Goal: Obtain resource: Obtain resource

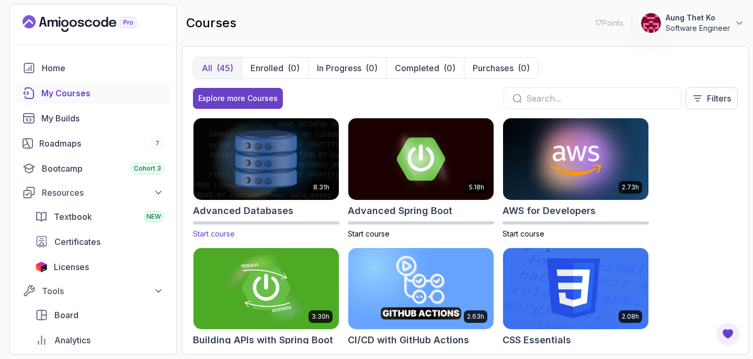
click at [268, 166] on img at bounding box center [266, 158] width 153 height 85
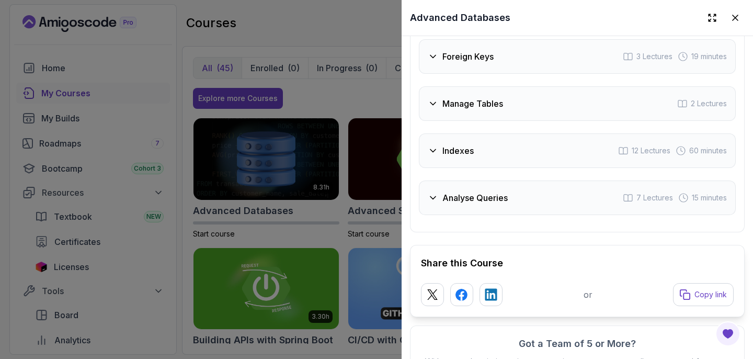
scroll to position [2181, 0]
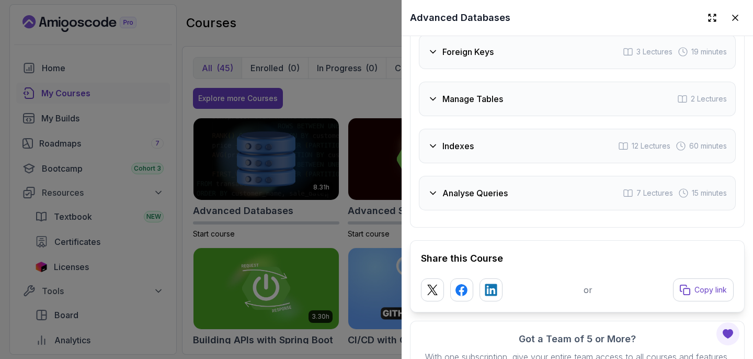
click at [429, 147] on icon at bounding box center [433, 146] width 10 height 10
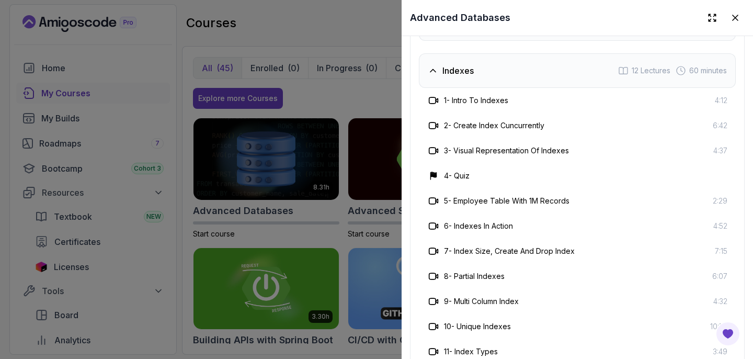
scroll to position [2106, 0]
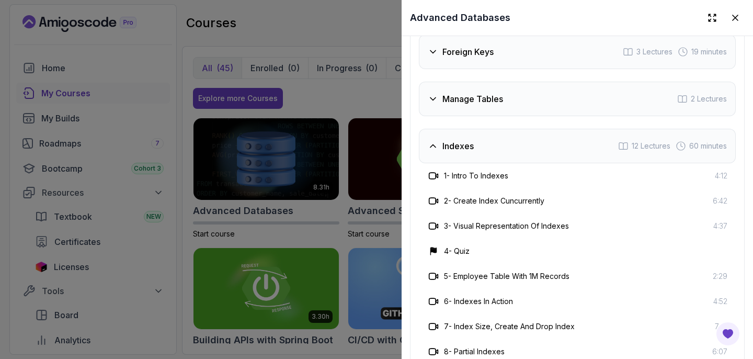
click at [429, 147] on icon at bounding box center [433, 146] width 10 height 10
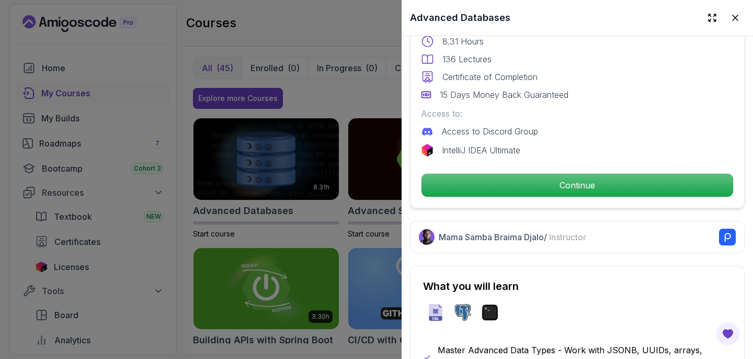
scroll to position [304, 0]
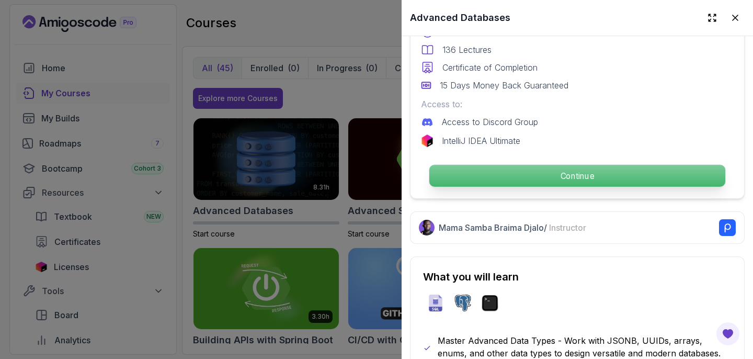
click at [568, 177] on p "Continue" at bounding box center [577, 176] width 296 height 22
click at [537, 176] on p "Continue" at bounding box center [577, 176] width 296 height 22
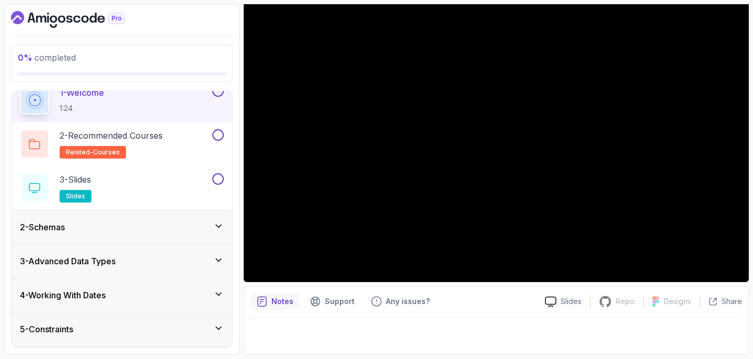
scroll to position [43, 0]
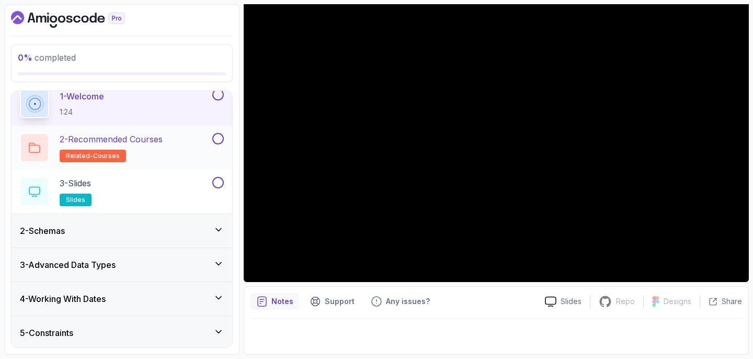
click at [178, 150] on div "2 - Recommended Courses related-courses" at bounding box center [115, 147] width 190 height 29
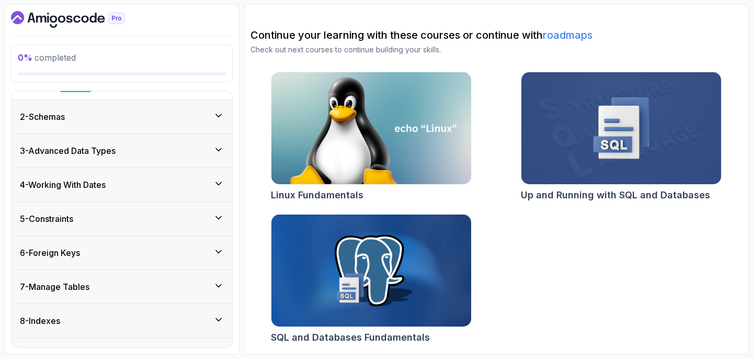
click at [169, 155] on div "3 - Advanced Data Types" at bounding box center [122, 150] width 204 height 13
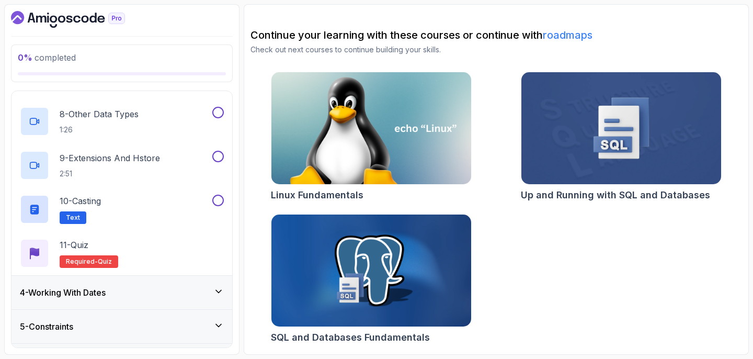
scroll to position [451, 0]
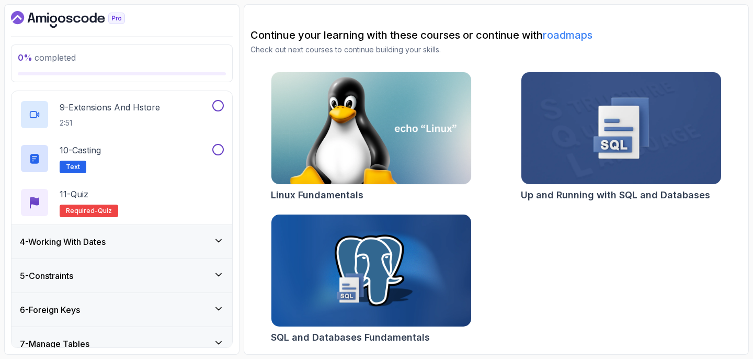
click at [178, 237] on div "4 - Working With Dates" at bounding box center [122, 241] width 204 height 13
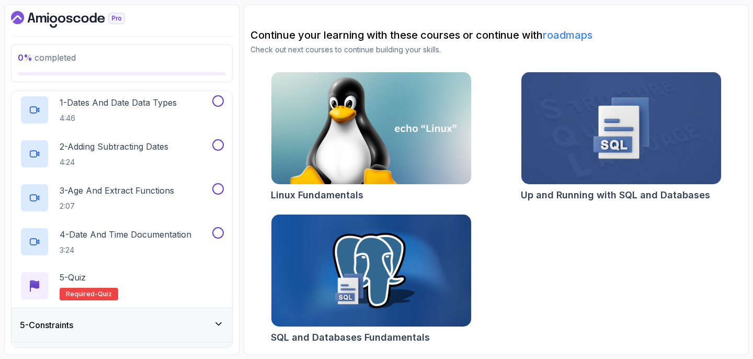
scroll to position [160, 0]
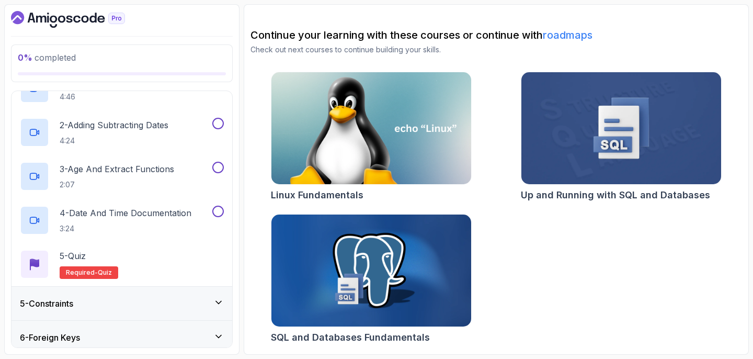
click at [326, 250] on img at bounding box center [371, 271] width 210 height 118
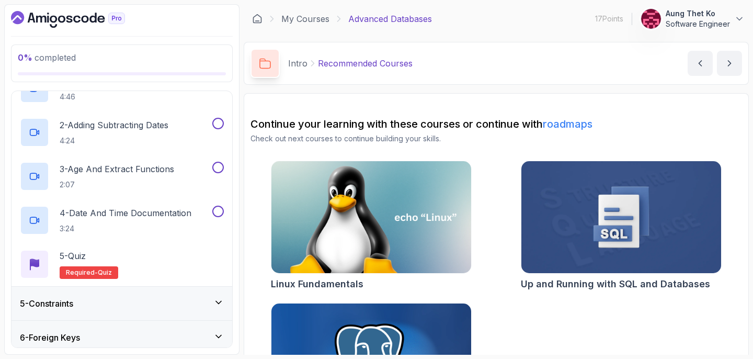
click at [66, 18] on icon "Dashboard" at bounding box center [68, 19] width 114 height 17
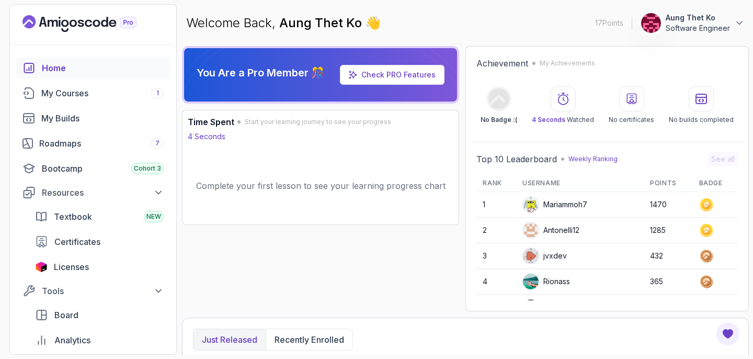
click at [377, 73] on link "Check PRO Features" at bounding box center [398, 74] width 74 height 9
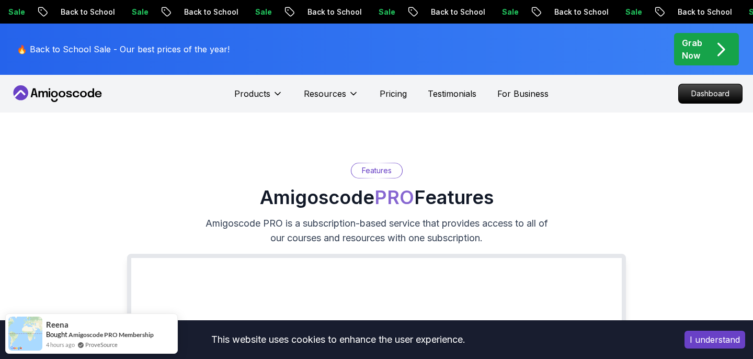
click at [710, 51] on div "Grab Now" at bounding box center [706, 49] width 49 height 25
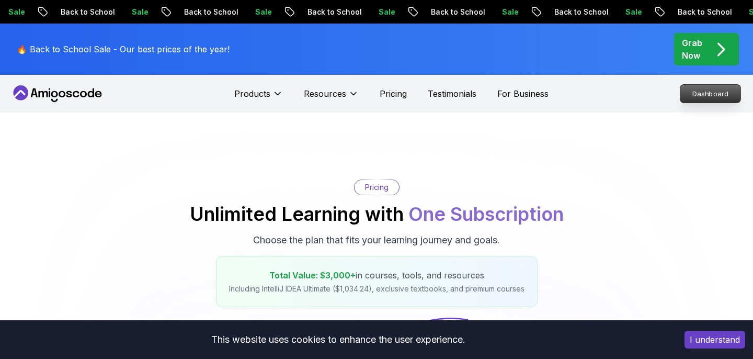
click at [684, 102] on p "Dashboard" at bounding box center [710, 94] width 60 height 18
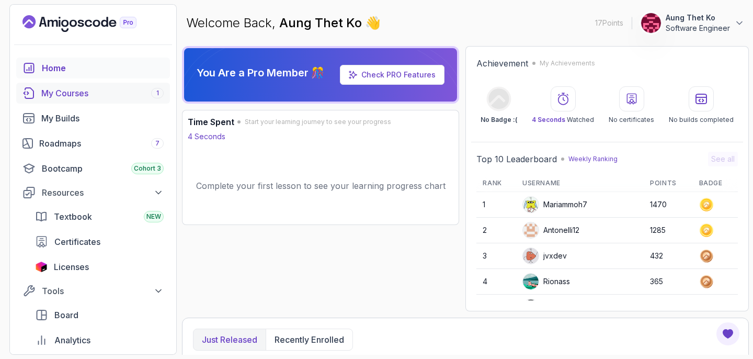
click at [90, 97] on div "My Courses 1" at bounding box center [102, 93] width 122 height 13
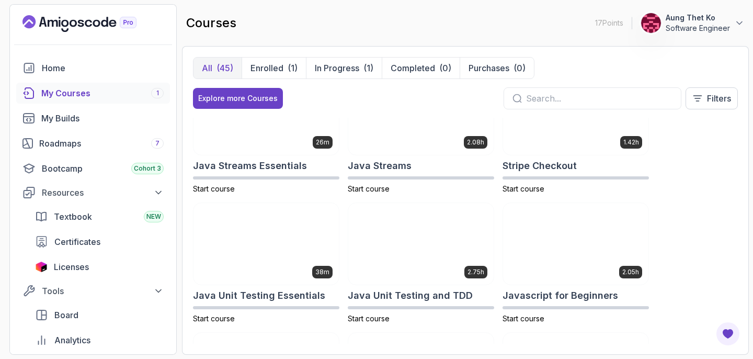
scroll to position [953, 0]
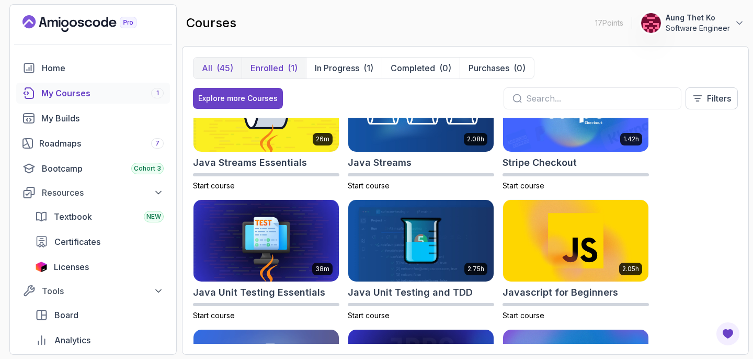
click at [274, 75] on button "Enrolled (1)" at bounding box center [273, 67] width 64 height 21
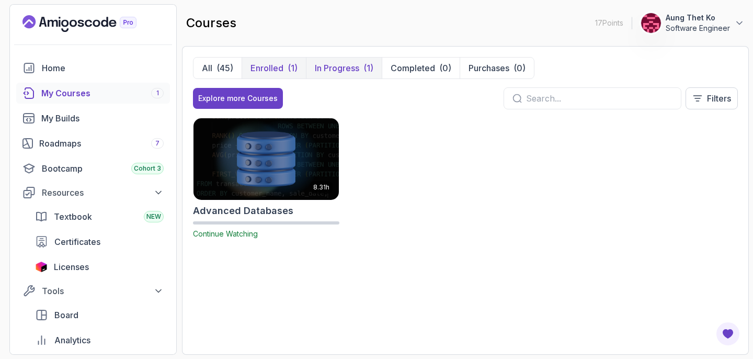
click at [358, 67] on p "In Progress" at bounding box center [337, 68] width 44 height 13
click at [416, 68] on p "Completed" at bounding box center [412, 68] width 44 height 13
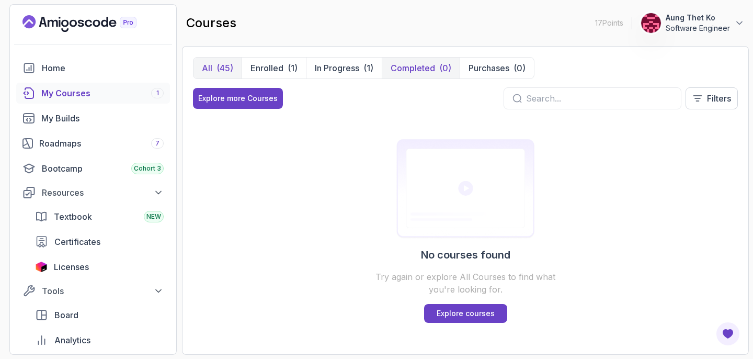
click at [220, 71] on div "(45)" at bounding box center [224, 68] width 17 height 13
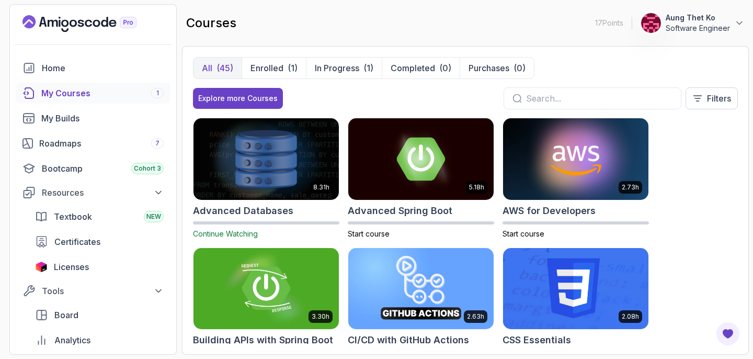
click at [276, 175] on img at bounding box center [266, 158] width 153 height 85
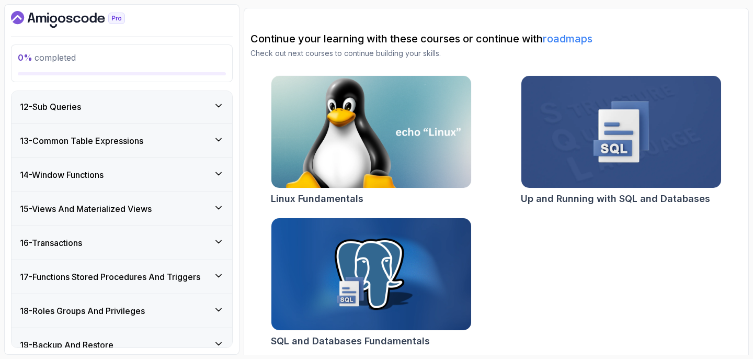
scroll to position [87, 0]
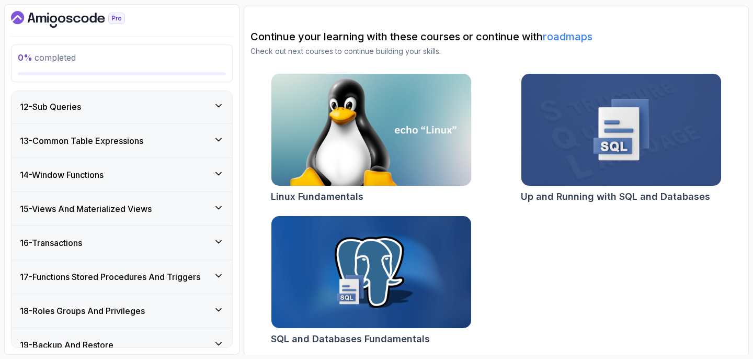
click at [223, 208] on icon at bounding box center [218, 207] width 10 height 10
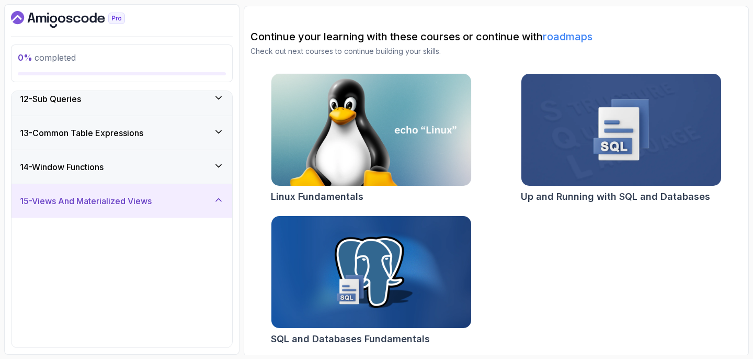
scroll to position [375, 0]
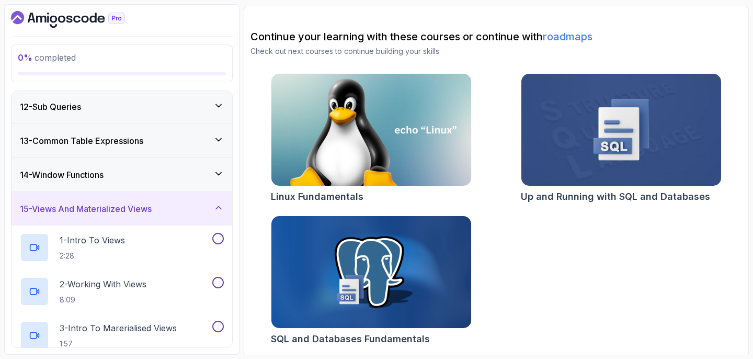
click at [223, 208] on icon at bounding box center [218, 207] width 10 height 10
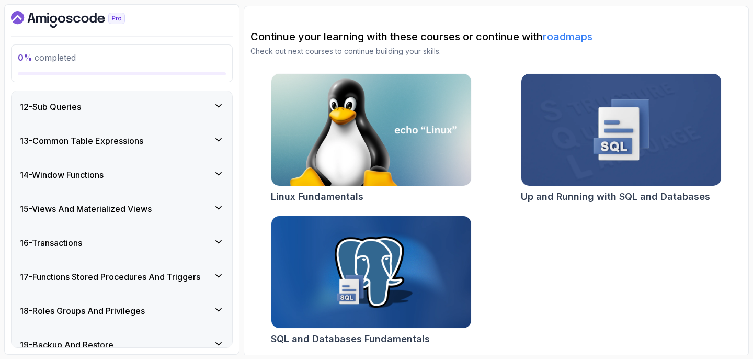
click at [185, 233] on div "16 - Transactions" at bounding box center [121, 242] width 221 height 33
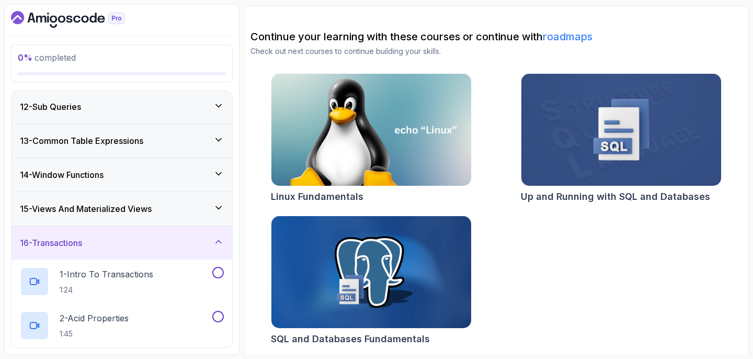
click at [185, 233] on div "16 - Transactions" at bounding box center [121, 242] width 221 height 33
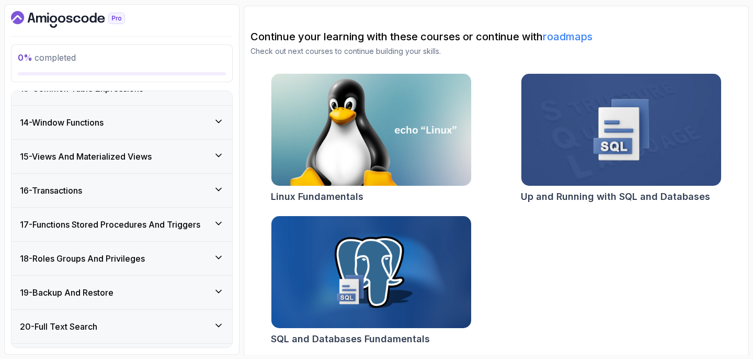
scroll to position [446, 0]
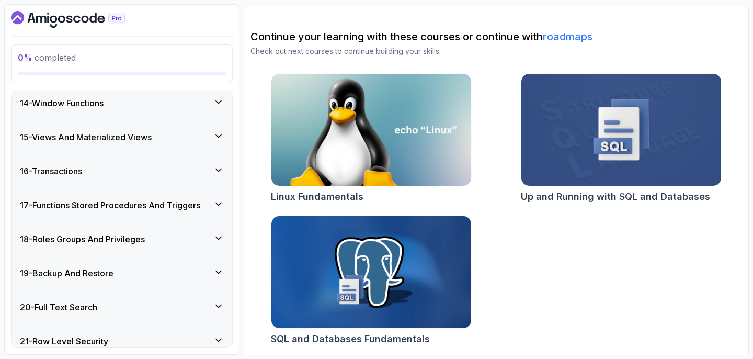
click at [185, 207] on h3 "17 - Functions Stored Procedures And Triggers" at bounding box center [110, 205] width 180 height 13
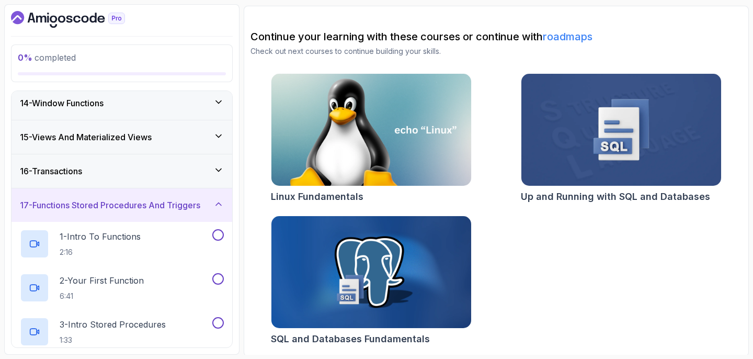
click at [185, 207] on h3 "17 - Functions Stored Procedures And Triggers" at bounding box center [110, 205] width 180 height 13
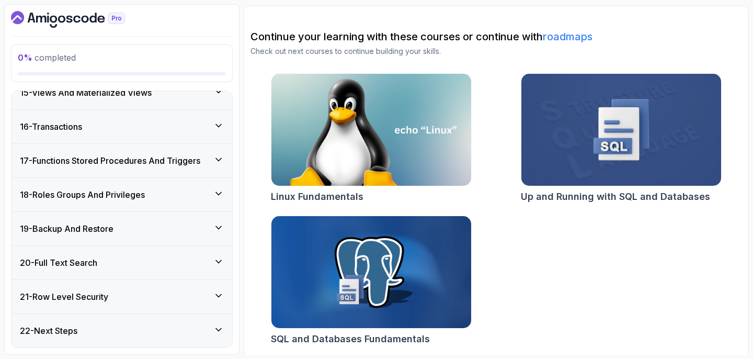
scroll to position [0, 0]
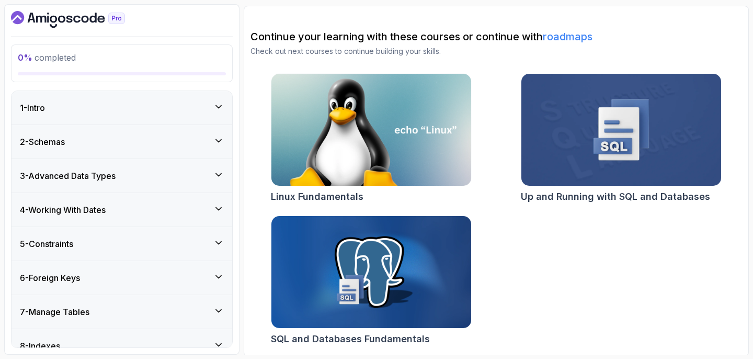
click at [165, 244] on div "5 - Constraints" at bounding box center [122, 243] width 204 height 13
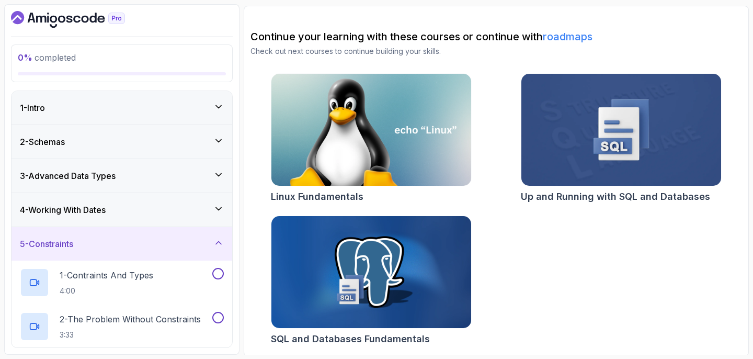
click at [165, 244] on div "5 - Constraints" at bounding box center [122, 243] width 204 height 13
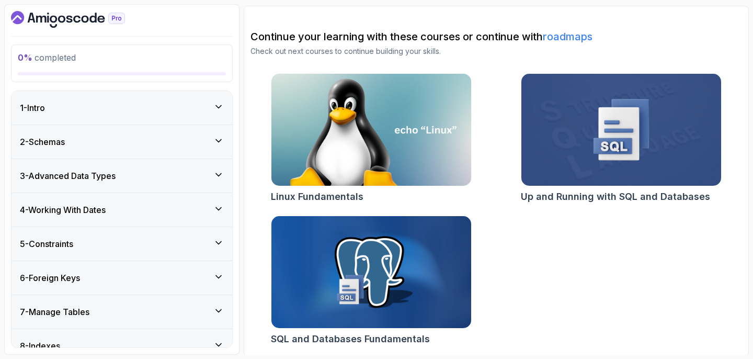
click at [146, 152] on div "2 - Schemas" at bounding box center [121, 141] width 221 height 33
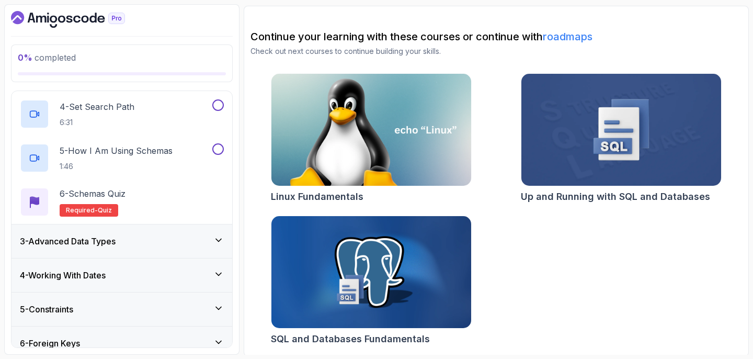
scroll to position [245, 0]
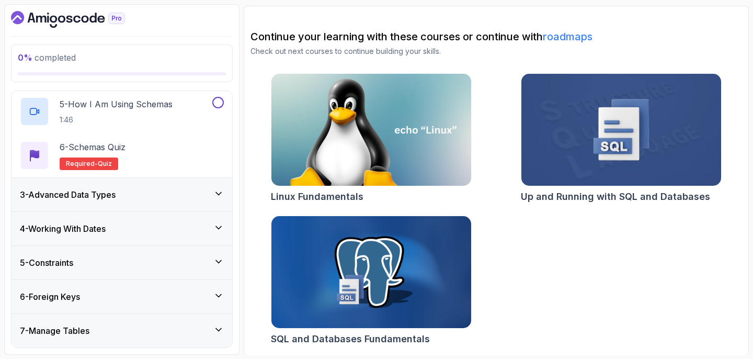
click at [178, 193] on div "3 - Advanced Data Types" at bounding box center [122, 194] width 204 height 13
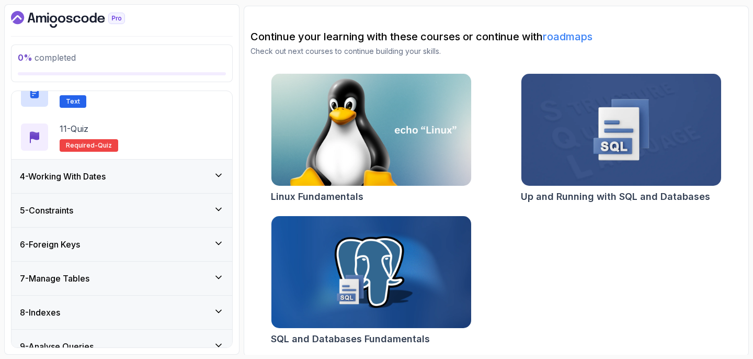
click at [193, 179] on div "4 - Working With Dates" at bounding box center [122, 176] width 204 height 13
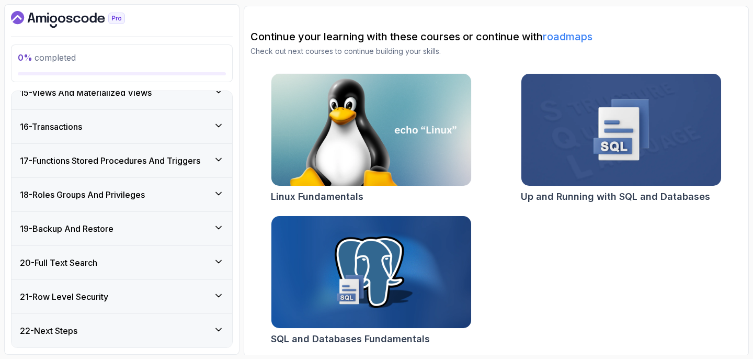
scroll to position [710, 0]
click at [148, 261] on div "20 - Full Text Search" at bounding box center [122, 262] width 204 height 13
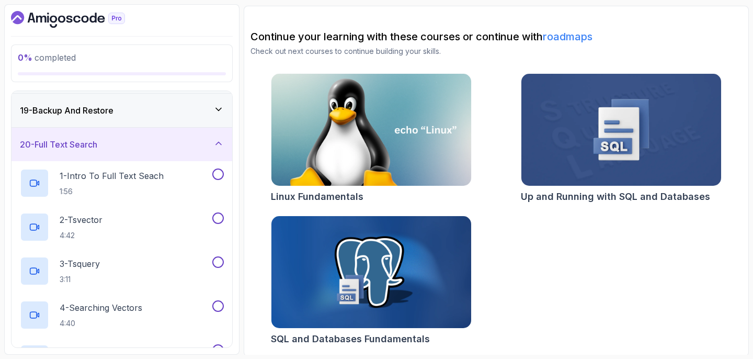
scroll to position [618, 0]
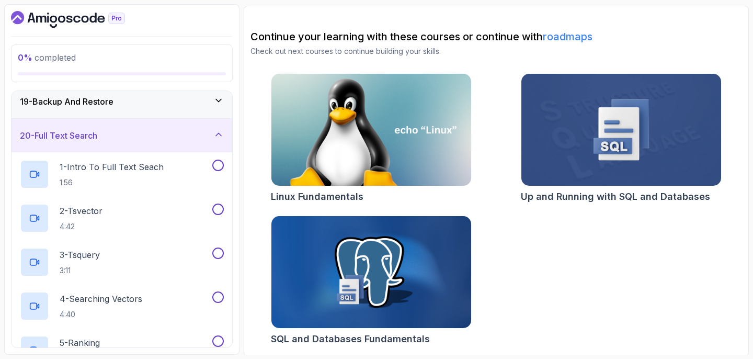
click at [178, 126] on div "20 - Full Text Search" at bounding box center [121, 135] width 221 height 33
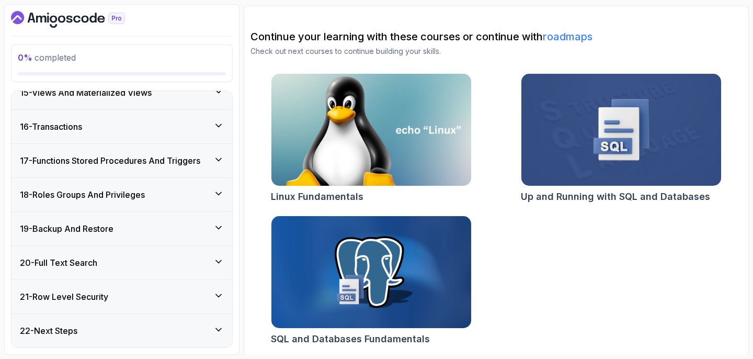
scroll to position [0, 0]
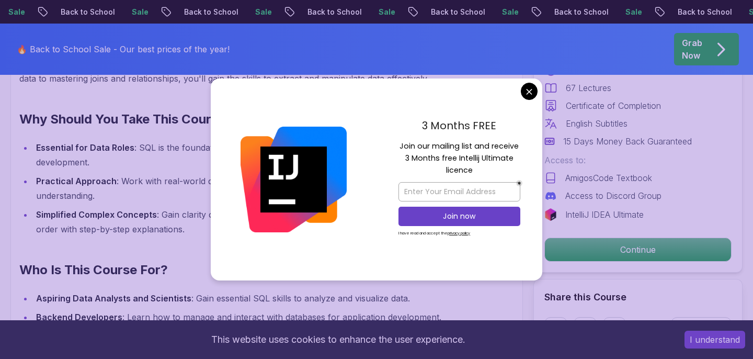
scroll to position [871, 0]
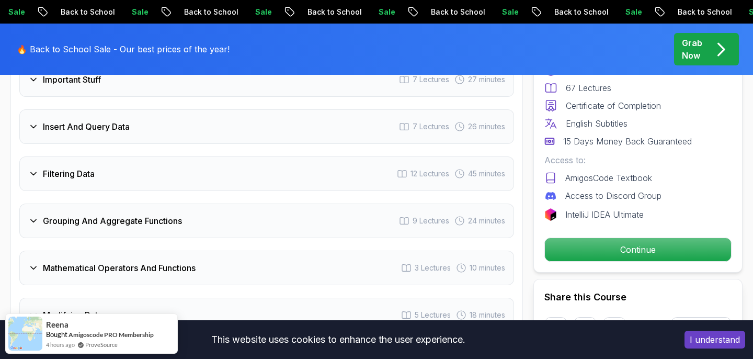
scroll to position [1601, 0]
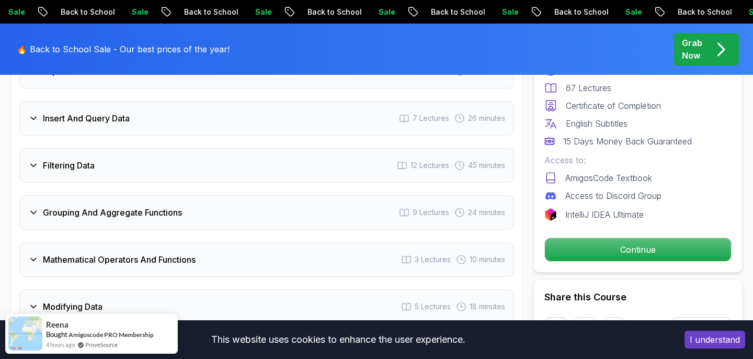
click at [33, 117] on icon at bounding box center [33, 118] width 5 height 3
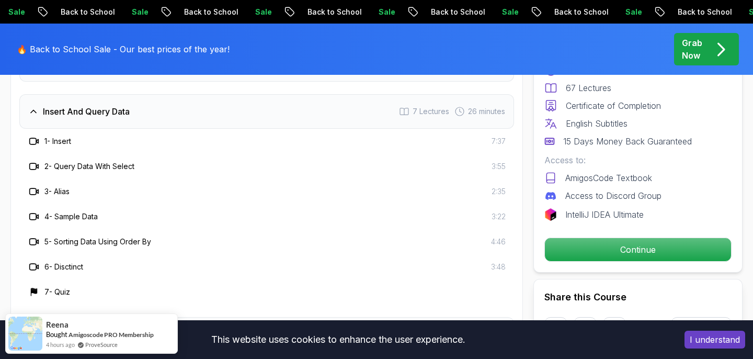
scroll to position [1529, 0]
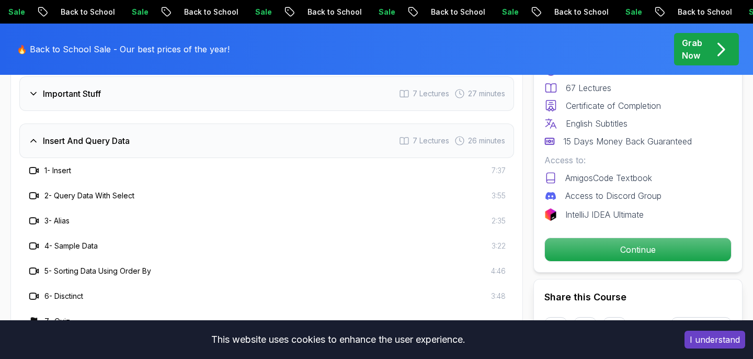
click at [29, 135] on icon at bounding box center [33, 140] width 10 height 10
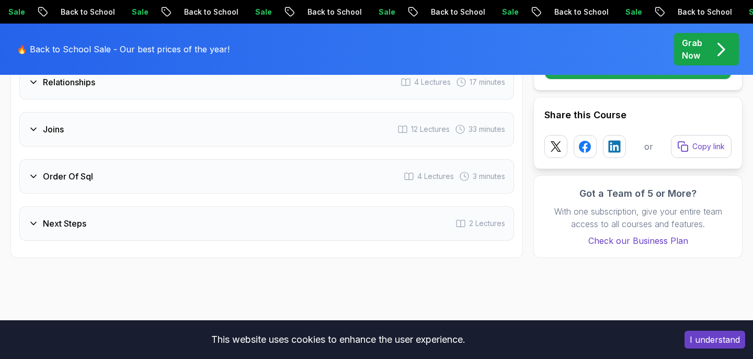
scroll to position [1826, 0]
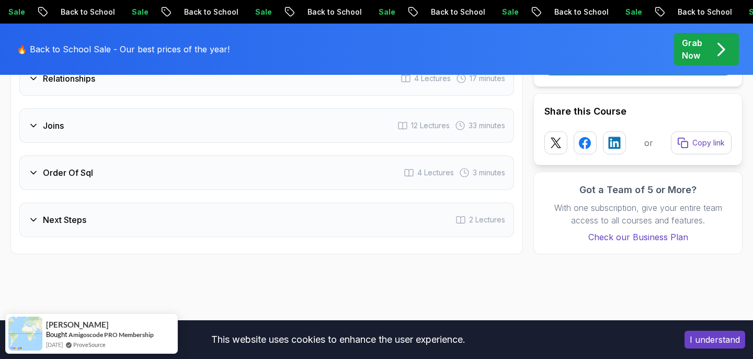
click at [30, 214] on icon at bounding box center [33, 219] width 10 height 10
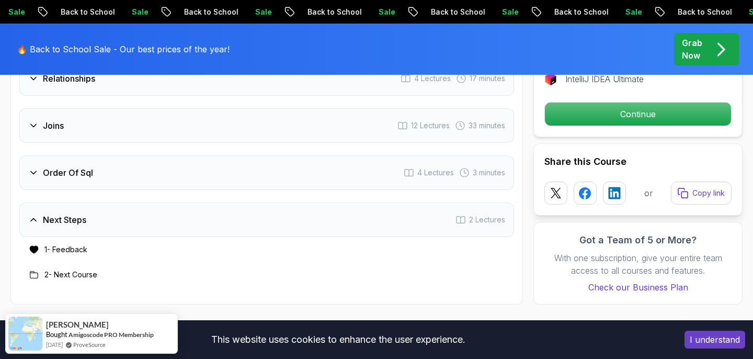
click at [30, 167] on icon at bounding box center [33, 172] width 10 height 10
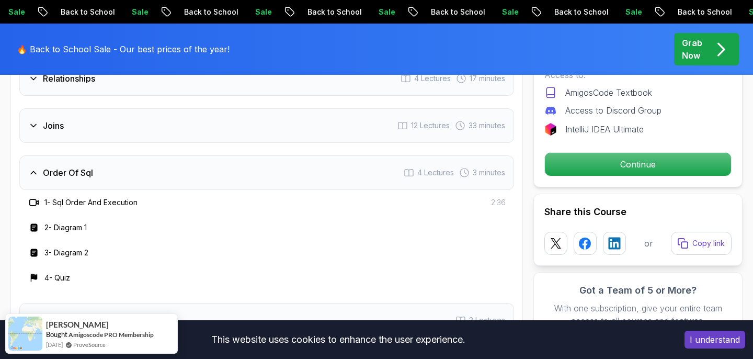
click at [37, 120] on icon at bounding box center [33, 125] width 10 height 10
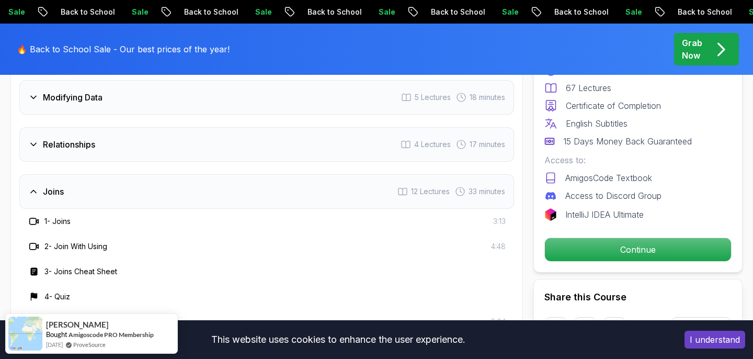
scroll to position [1752, 0]
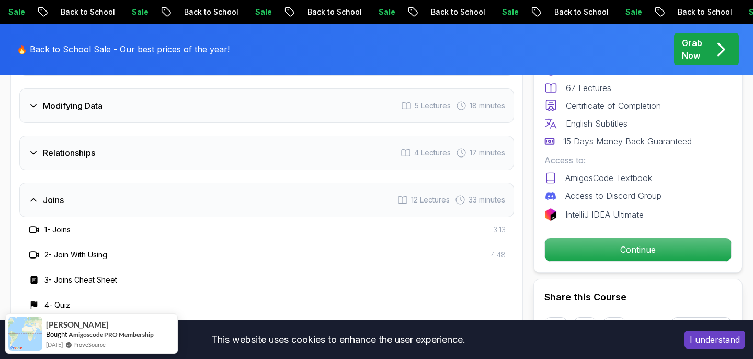
click at [32, 182] on div "Joins 12 Lectures 33 minutes" at bounding box center [266, 199] width 494 height 34
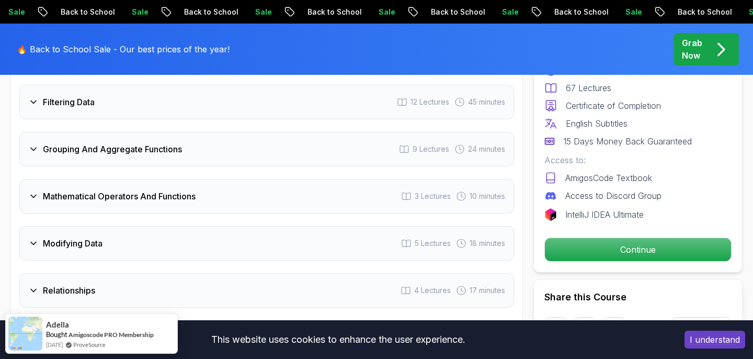
scroll to position [1616, 0]
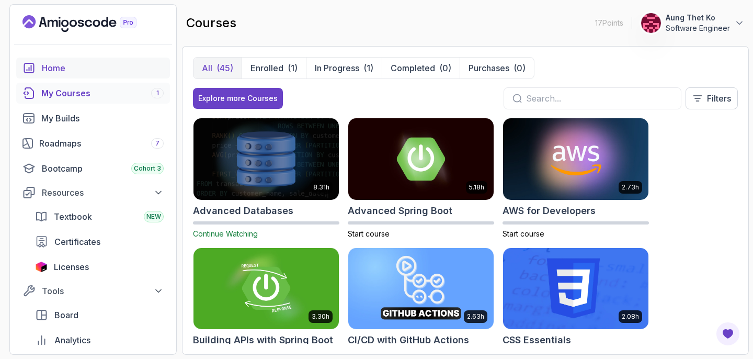
click at [97, 65] on div "Home" at bounding box center [103, 68] width 122 height 13
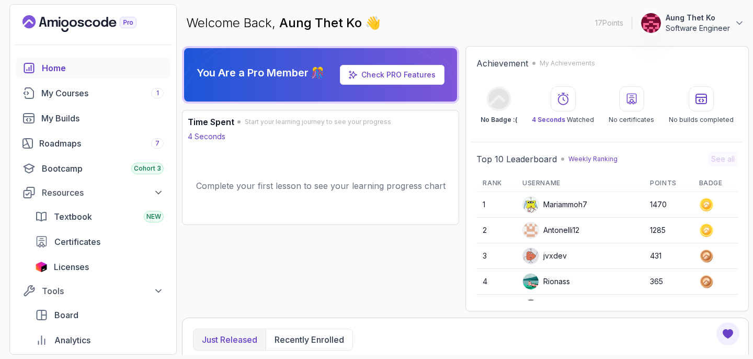
click at [704, 18] on p "Aung Thet Ko" at bounding box center [697, 18] width 64 height 10
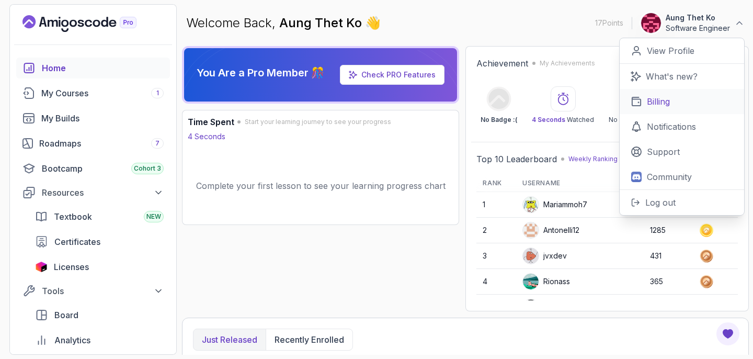
click at [664, 102] on p "Billing" at bounding box center [658, 101] width 23 height 13
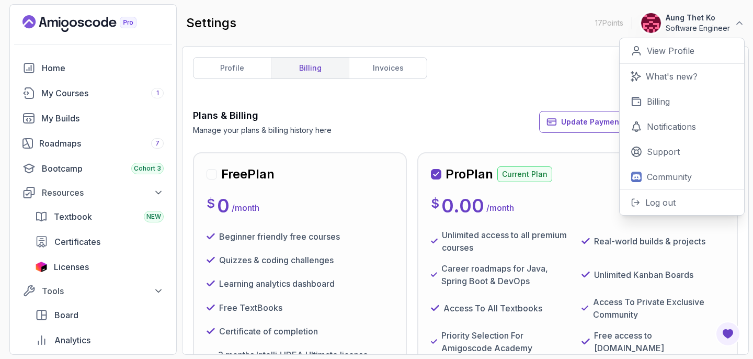
click at [481, 97] on div "profile billing invoices Plans & Billing Manage your plans & billing history he…" at bounding box center [465, 200] width 545 height 286
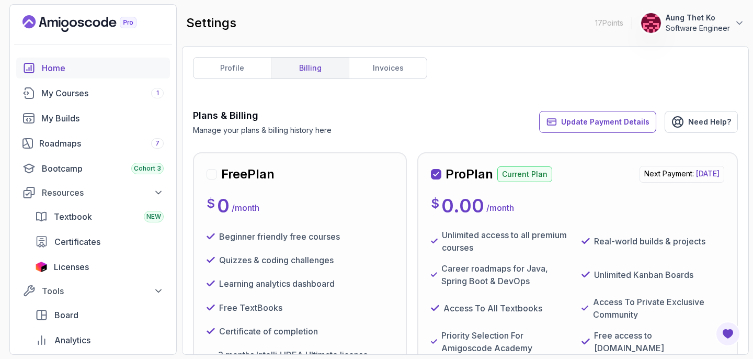
click at [50, 69] on div "Home" at bounding box center [103, 68] width 122 height 13
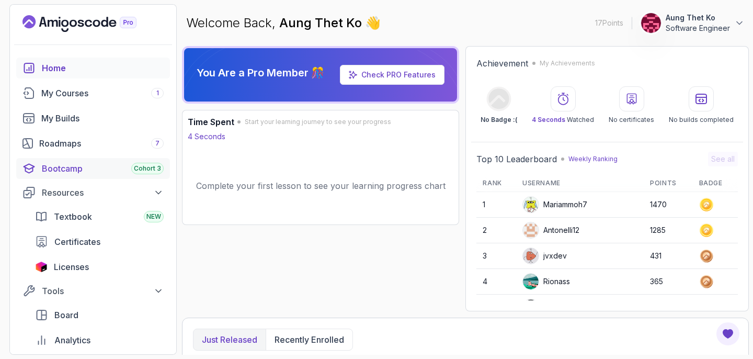
click at [74, 168] on div "Bootcamp Cohort 3" at bounding box center [103, 168] width 122 height 13
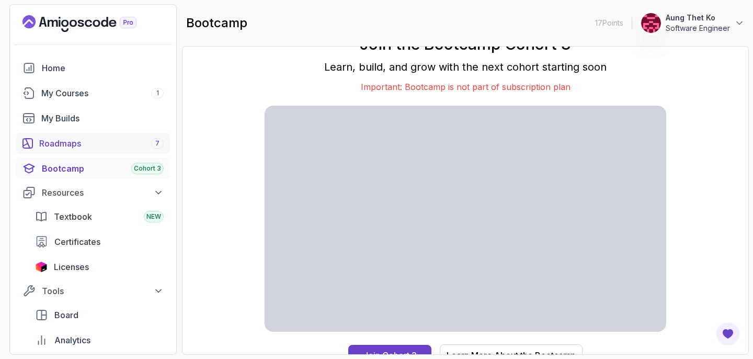
click at [51, 144] on div "Roadmaps 7" at bounding box center [101, 143] width 124 height 13
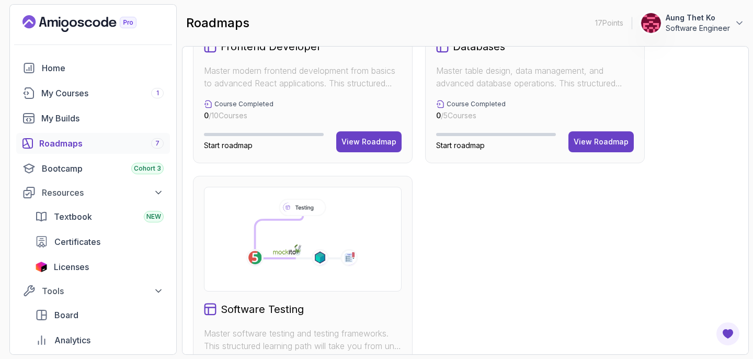
scroll to position [722, 0]
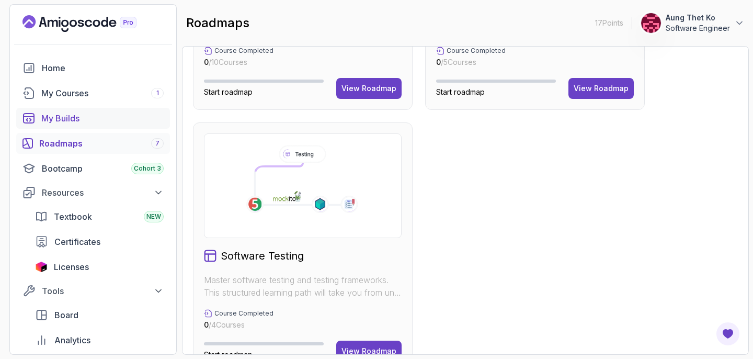
click at [73, 116] on div "My Builds" at bounding box center [102, 118] width 122 height 13
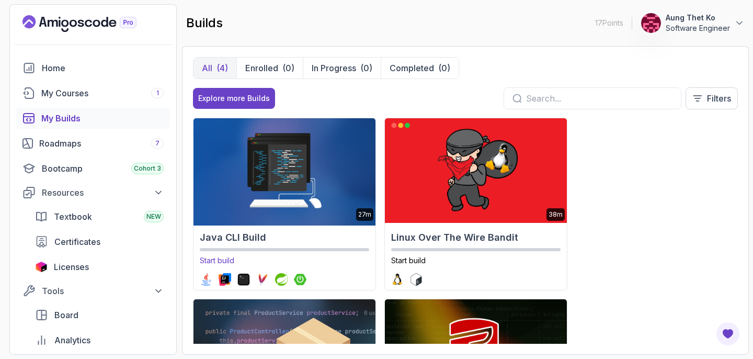
click at [276, 193] on img at bounding box center [284, 171] width 191 height 110
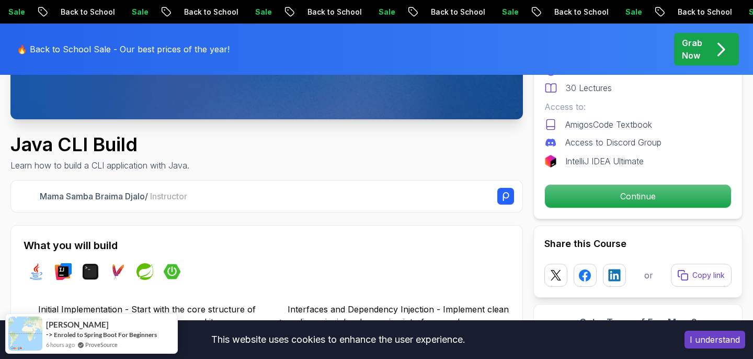
scroll to position [298, 0]
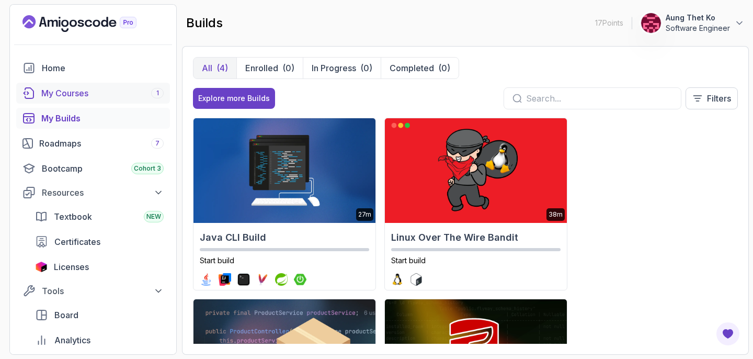
click at [119, 96] on div "My Courses 1" at bounding box center [102, 93] width 122 height 13
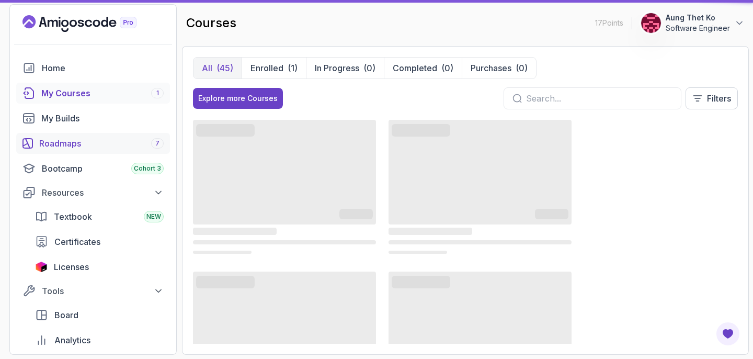
click at [99, 146] on div "Roadmaps 7" at bounding box center [101, 143] width 124 height 13
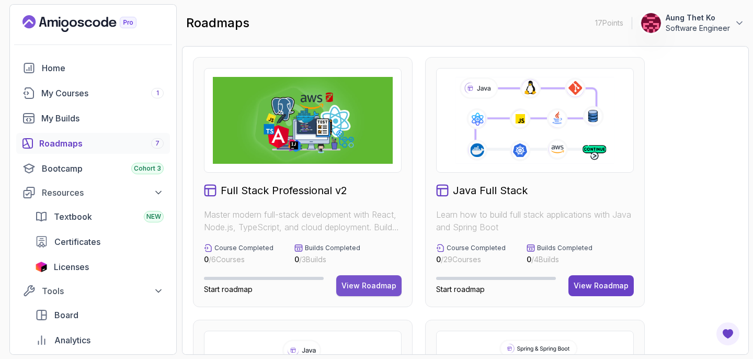
click at [355, 287] on div "View Roadmap" at bounding box center [368, 285] width 55 height 10
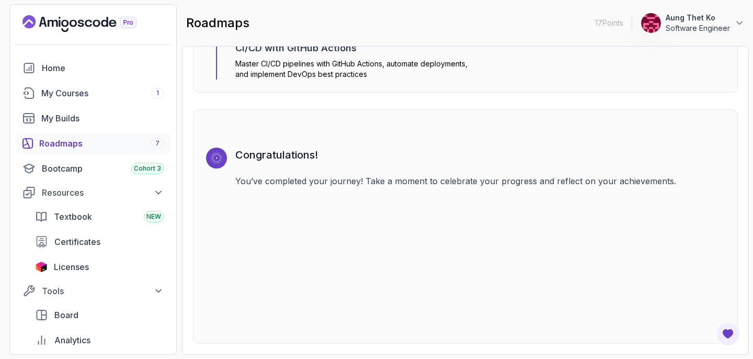
scroll to position [3044, 0]
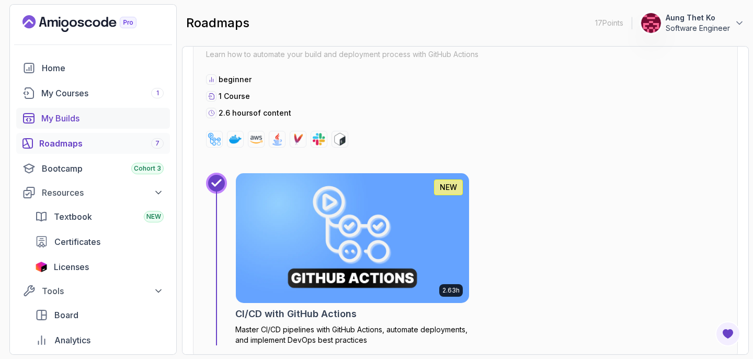
click at [86, 118] on div "My Builds" at bounding box center [102, 118] width 122 height 13
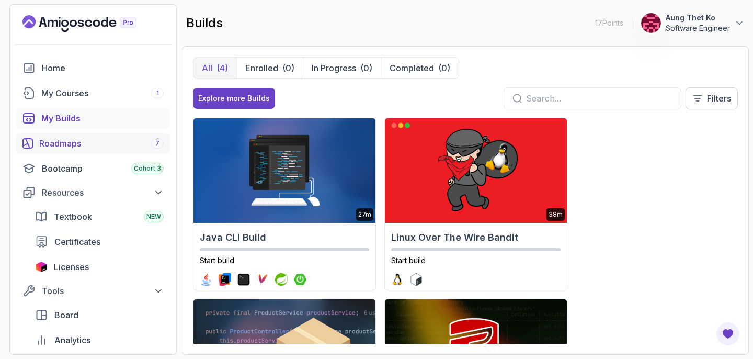
click at [86, 145] on div "Roadmaps 7" at bounding box center [101, 143] width 124 height 13
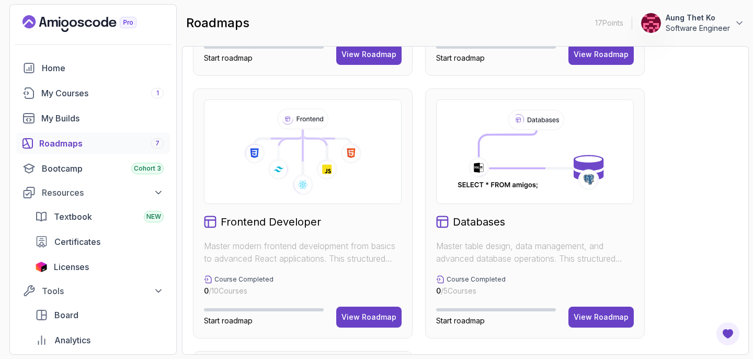
scroll to position [499, 0]
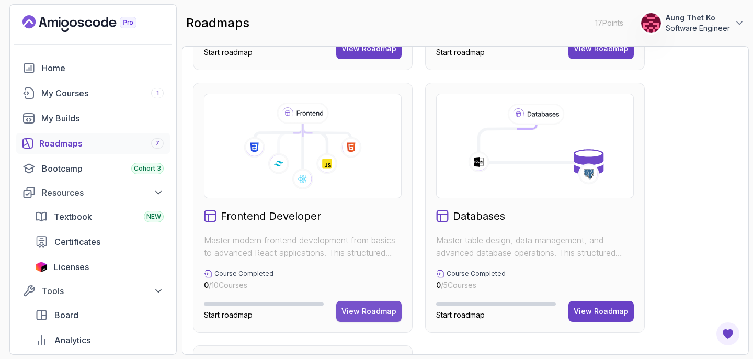
click at [353, 312] on div "View Roadmap" at bounding box center [368, 311] width 55 height 10
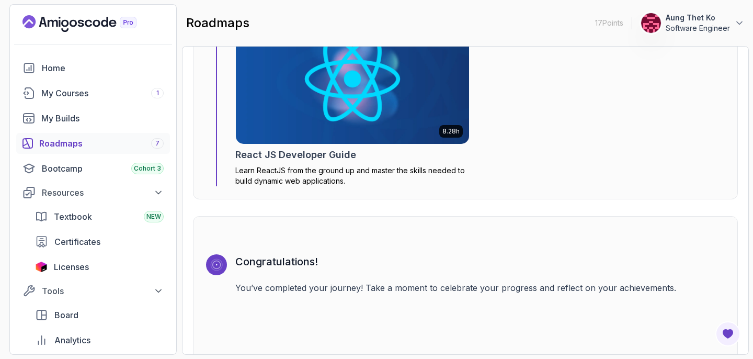
scroll to position [2782, 0]
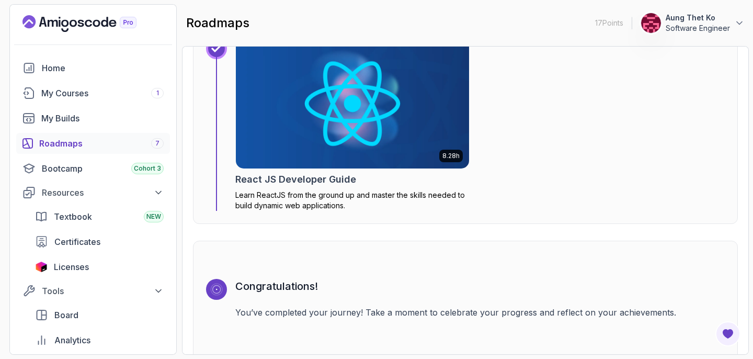
click at [101, 17] on icon "Landing page" at bounding box center [79, 23] width 114 height 17
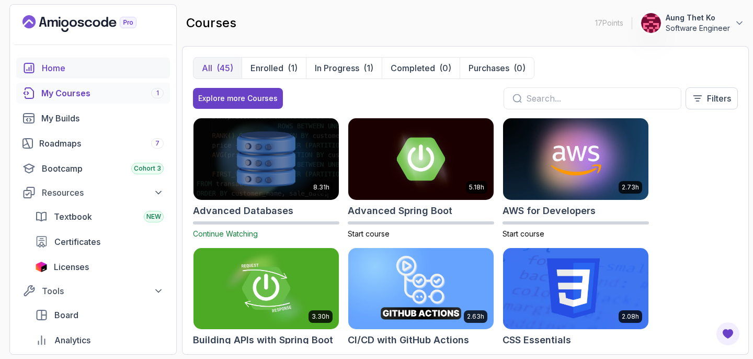
click at [55, 59] on link "Home" at bounding box center [93, 67] width 154 height 21
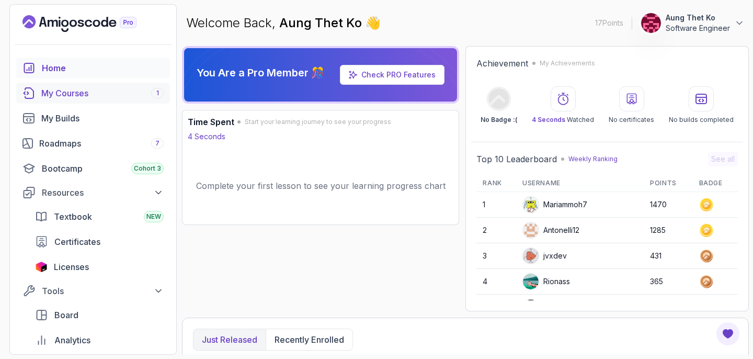
click at [114, 97] on div "My Courses 1" at bounding box center [102, 93] width 122 height 13
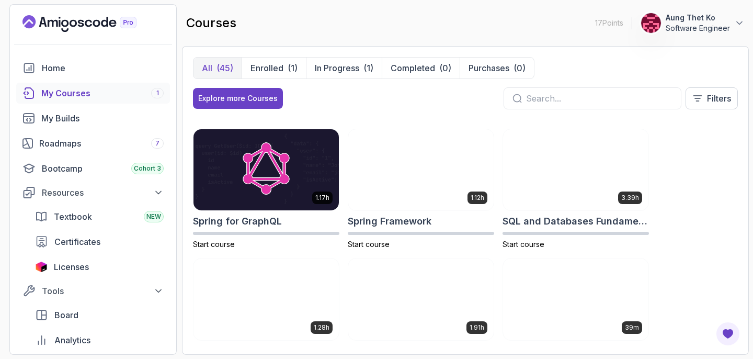
scroll to position [1590, 0]
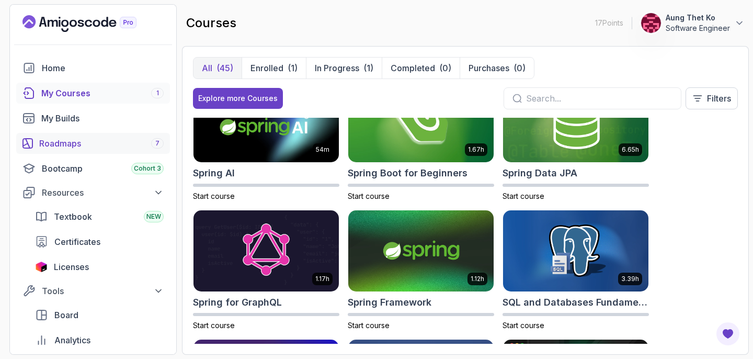
click at [76, 139] on div "Roadmaps 7" at bounding box center [101, 143] width 124 height 13
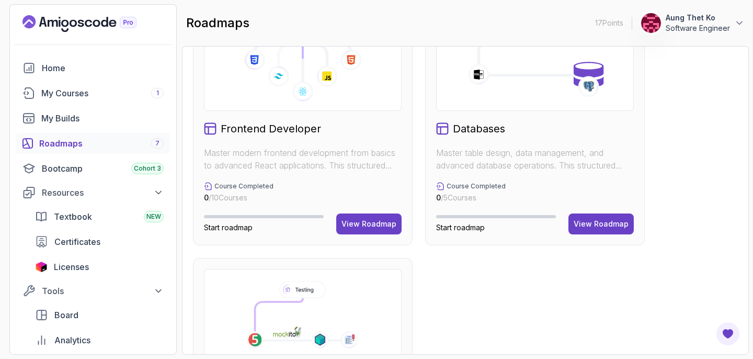
scroll to position [751, 0]
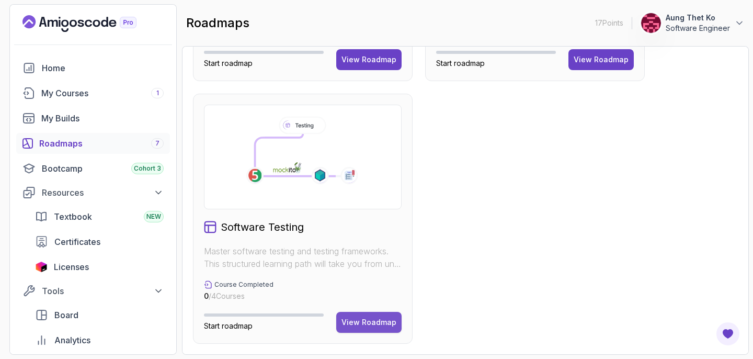
click at [363, 319] on div "View Roadmap" at bounding box center [368, 322] width 55 height 10
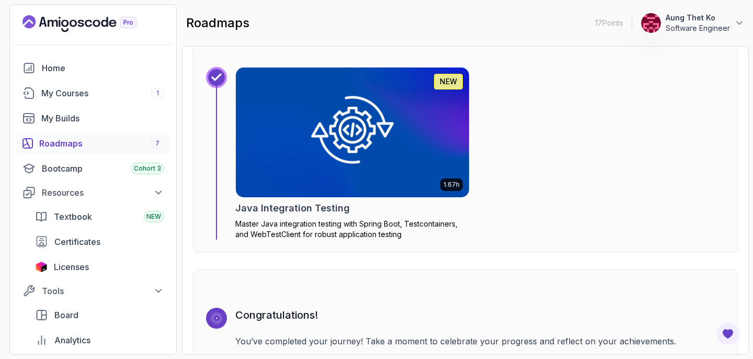
scroll to position [1791, 0]
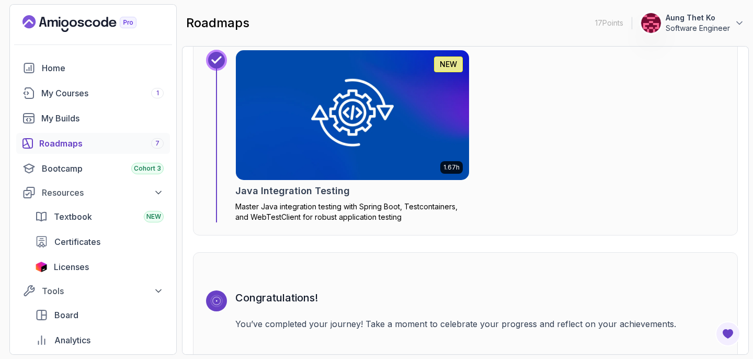
click at [127, 139] on div "Roadmaps 7" at bounding box center [101, 143] width 124 height 13
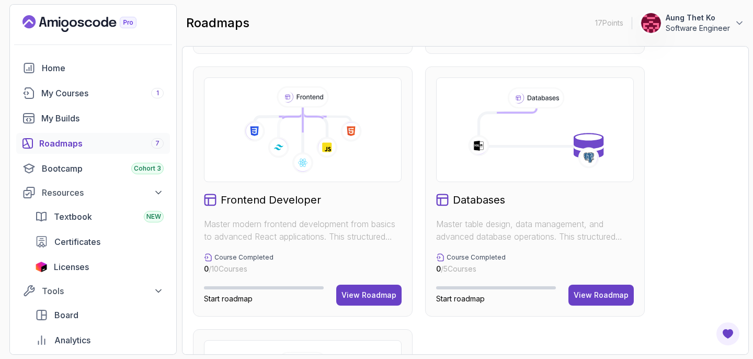
scroll to position [502, 0]
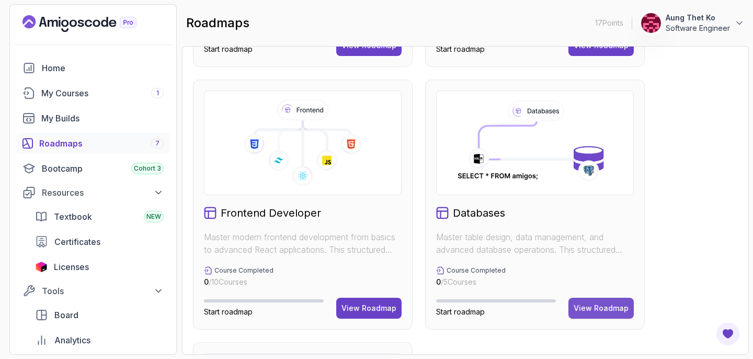
click at [584, 303] on div "View Roadmap" at bounding box center [600, 308] width 55 height 10
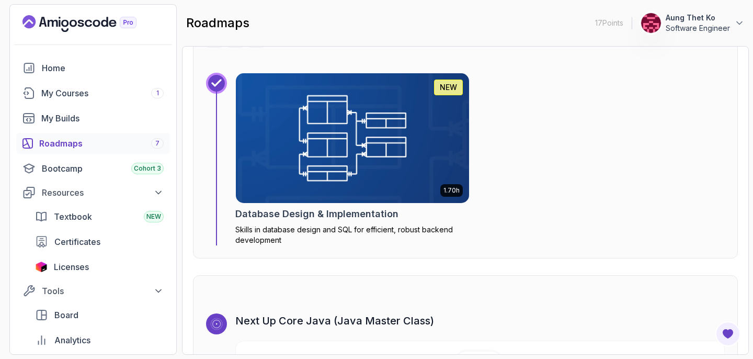
scroll to position [2298, 0]
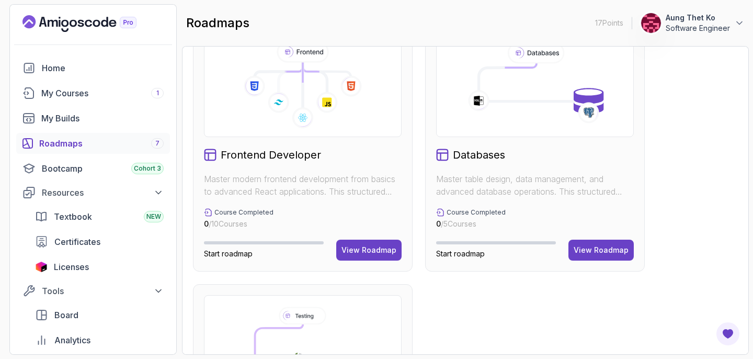
scroll to position [751, 0]
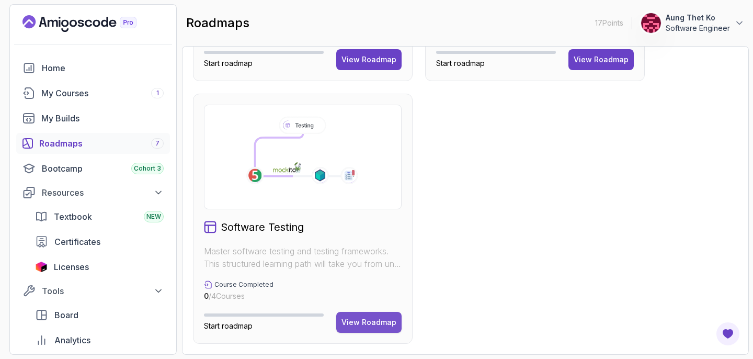
click at [359, 324] on div "View Roadmap" at bounding box center [368, 322] width 55 height 10
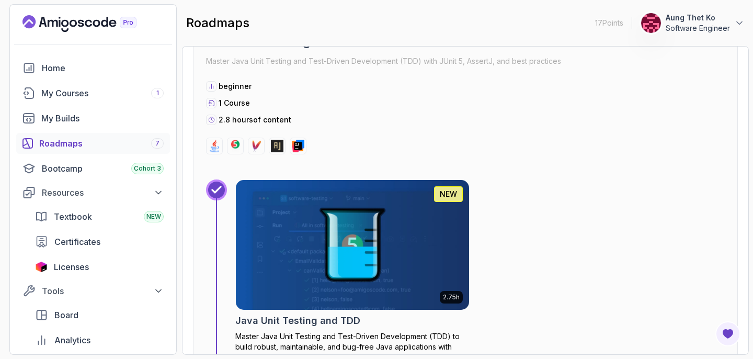
scroll to position [384, 0]
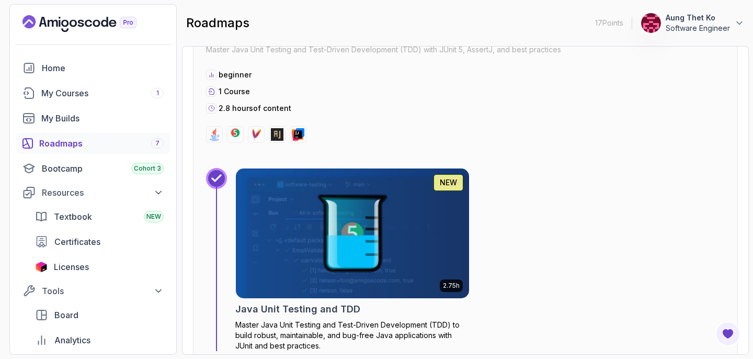
click at [350, 264] on img at bounding box center [352, 233] width 245 height 136
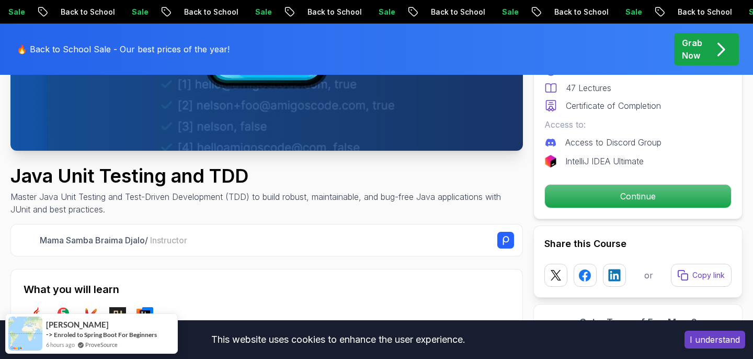
scroll to position [276, 0]
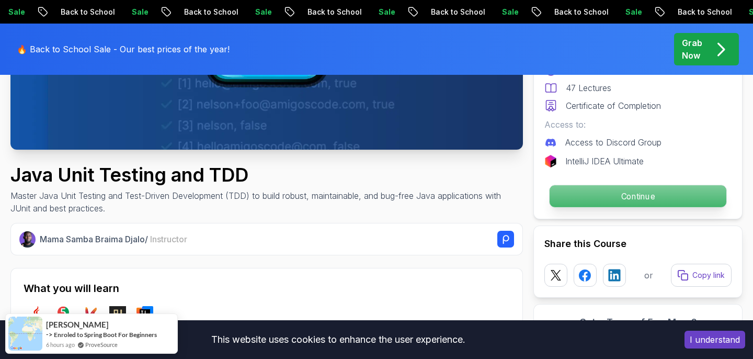
click at [627, 195] on p "Continue" at bounding box center [637, 196] width 177 height 22
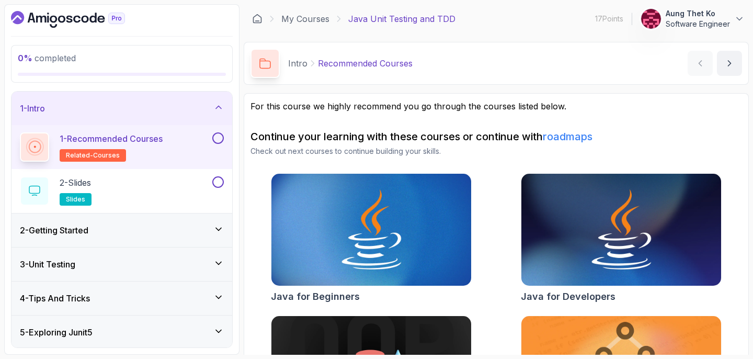
click at [144, 142] on p "1 - Recommended Courses" at bounding box center [111, 138] width 103 height 13
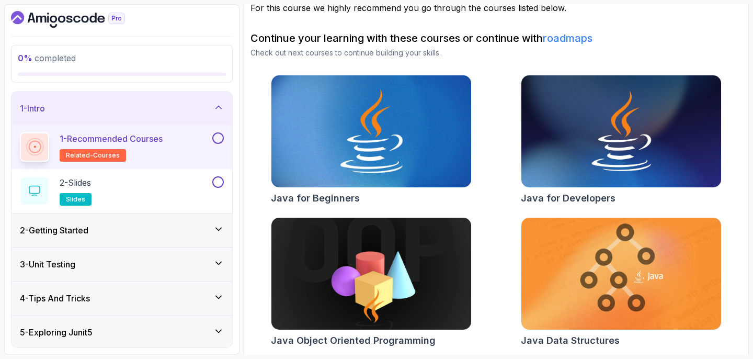
scroll to position [101, 0]
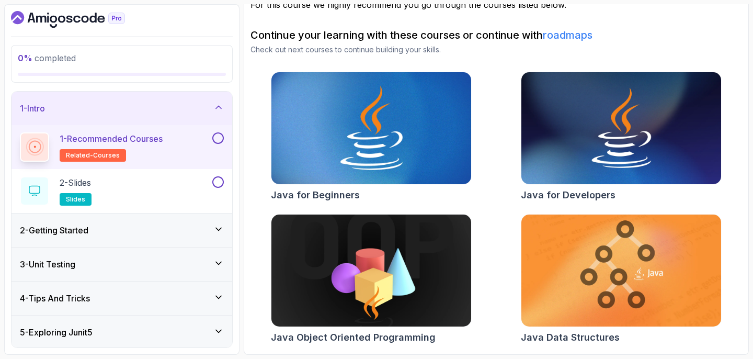
click at [335, 112] on img at bounding box center [371, 129] width 210 height 118
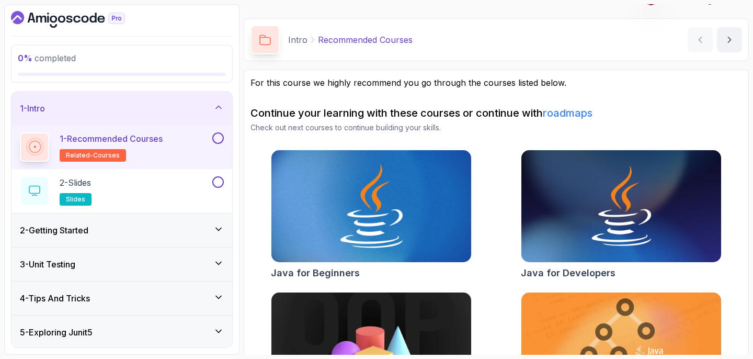
scroll to position [0, 0]
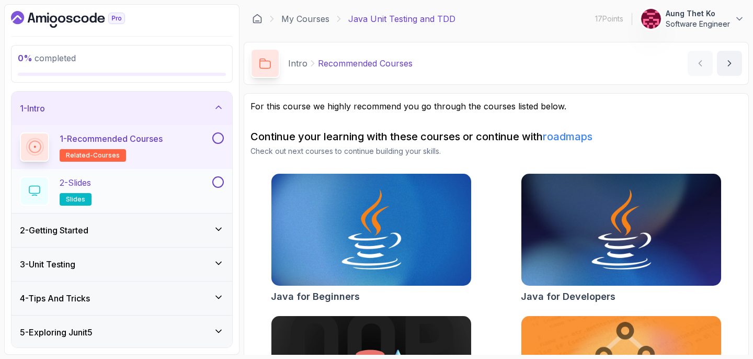
click at [122, 193] on div "2 - Slides slides" at bounding box center [115, 190] width 190 height 29
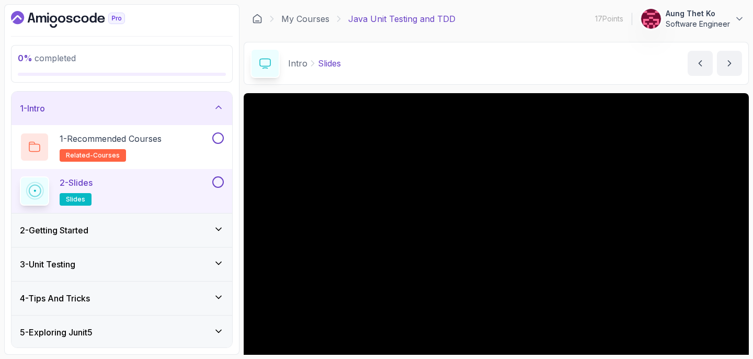
scroll to position [95, 0]
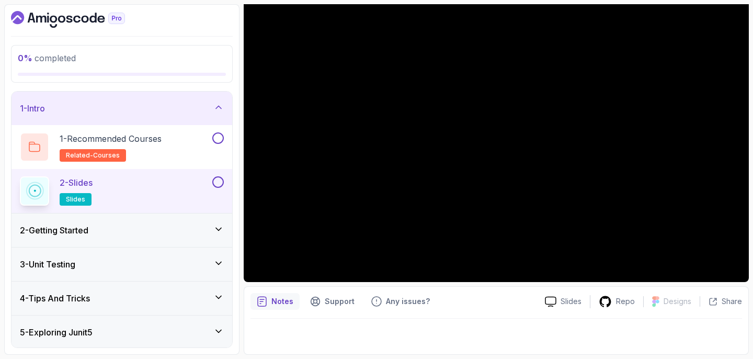
click at [130, 227] on div "2 - Getting Started" at bounding box center [122, 230] width 204 height 13
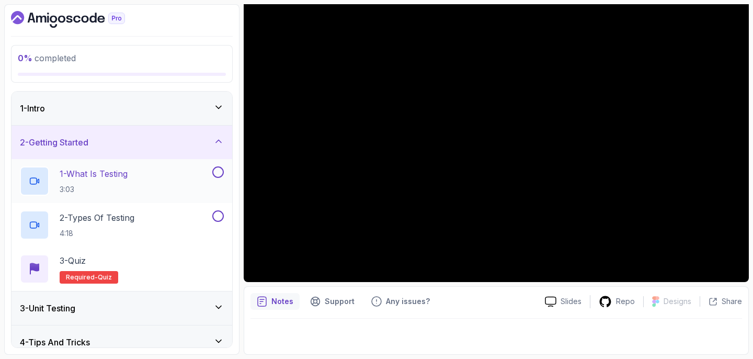
click at [192, 176] on div "1 - What Is Testing 3:03" at bounding box center [115, 180] width 190 height 29
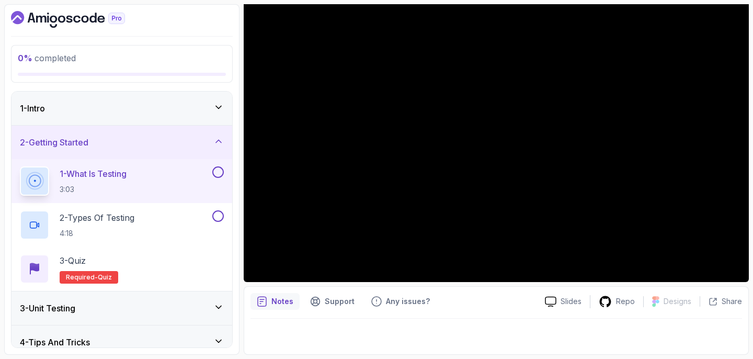
click at [332, 329] on div at bounding box center [495, 332] width 491 height 29
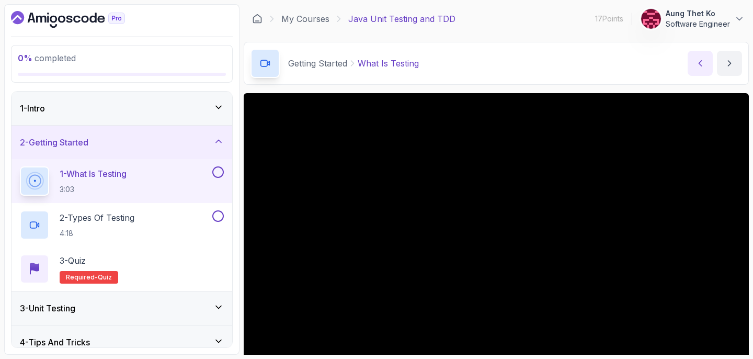
click at [702, 68] on icon "previous content" at bounding box center [700, 63] width 10 height 10
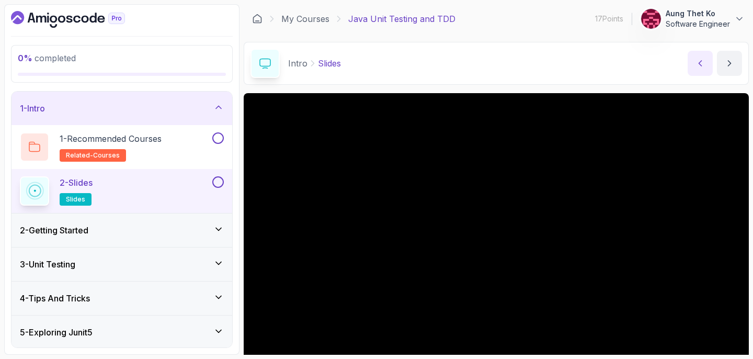
click at [702, 68] on icon "previous content" at bounding box center [700, 63] width 10 height 10
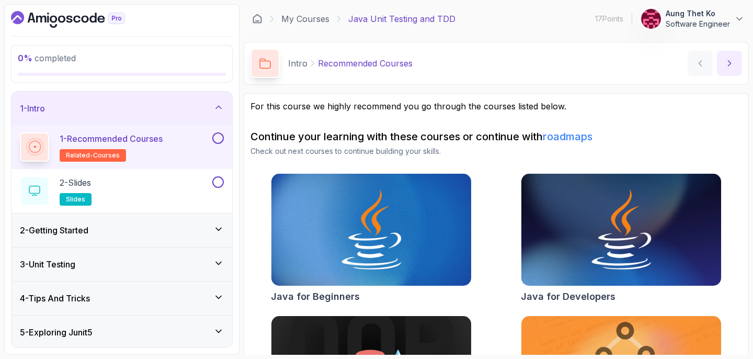
click at [731, 62] on icon "next content" at bounding box center [729, 63] width 10 height 10
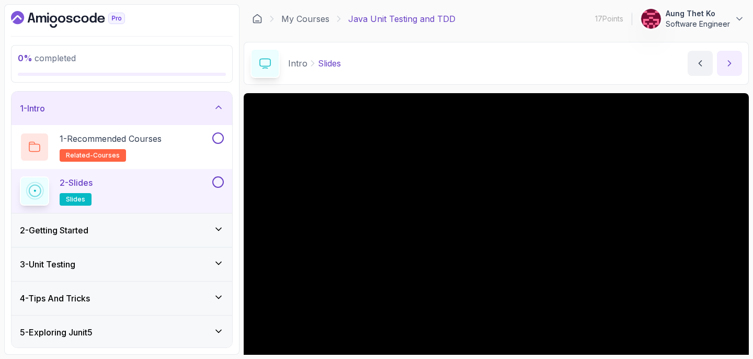
click at [736, 68] on button "next content" at bounding box center [729, 63] width 25 height 25
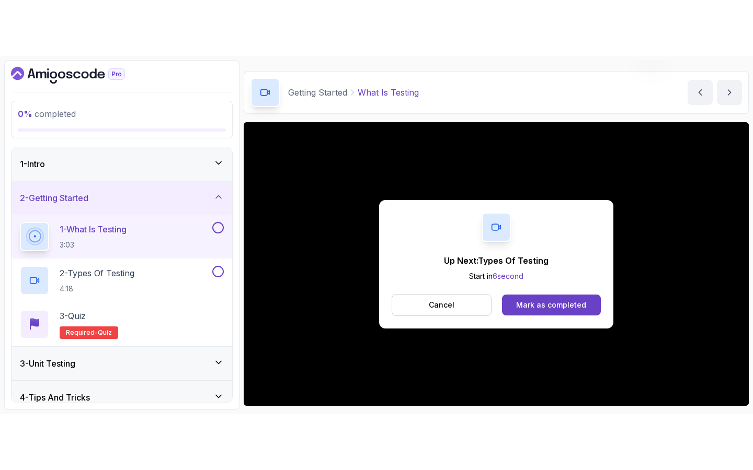
scroll to position [41, 0]
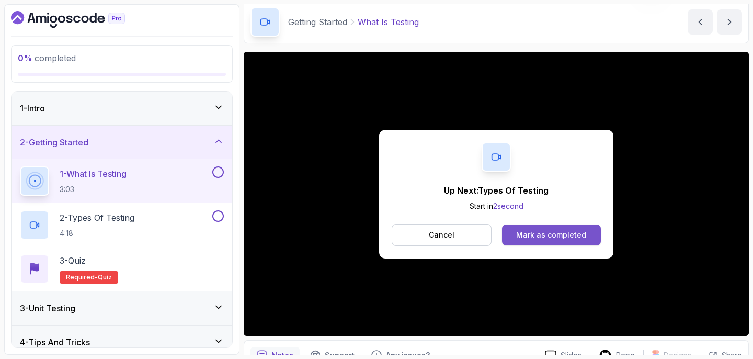
click at [533, 233] on div "Mark as completed" at bounding box center [551, 234] width 70 height 10
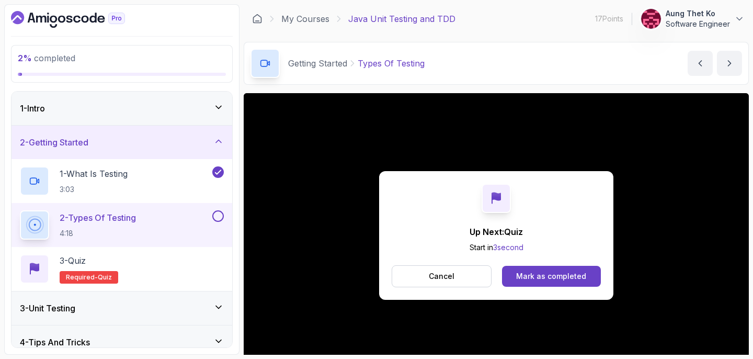
scroll to position [16, 0]
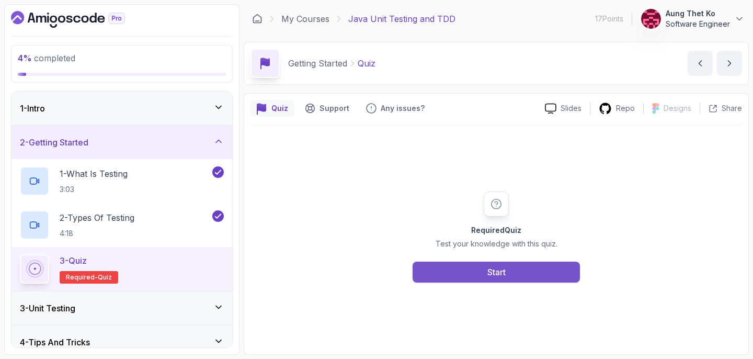
click at [521, 267] on button "Start" at bounding box center [495, 271] width 167 height 21
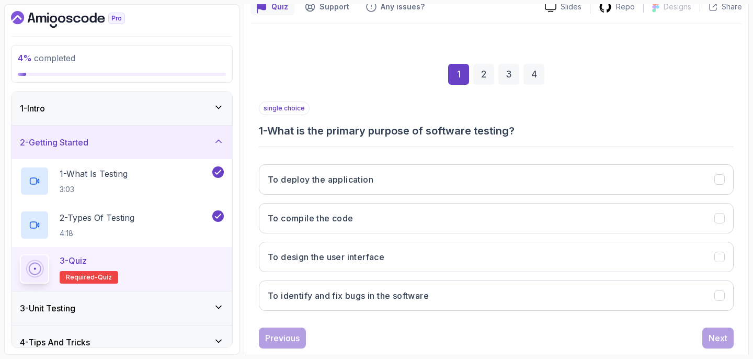
scroll to position [106, 0]
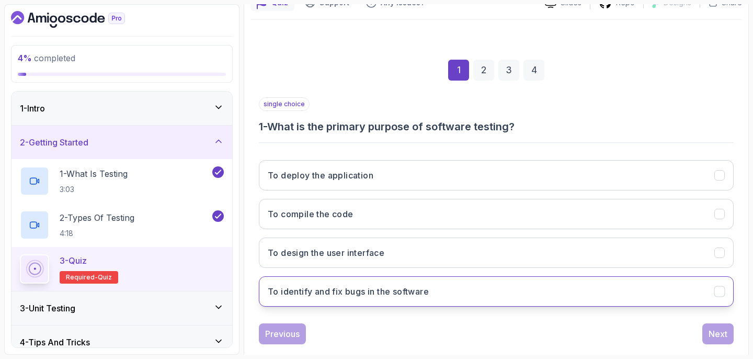
click at [526, 291] on button "To identify and fix bugs in the software" at bounding box center [496, 291] width 475 height 30
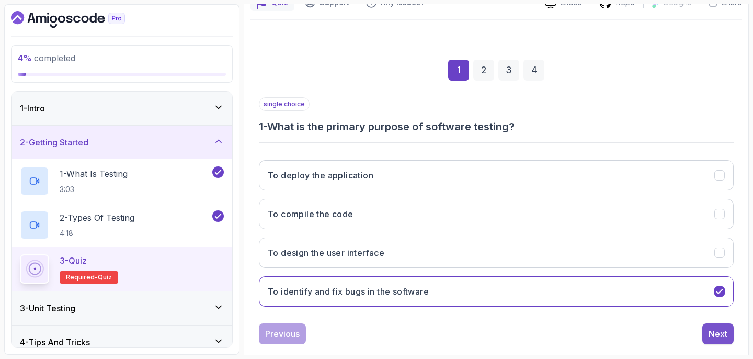
click at [716, 332] on div "Next" at bounding box center [717, 333] width 19 height 13
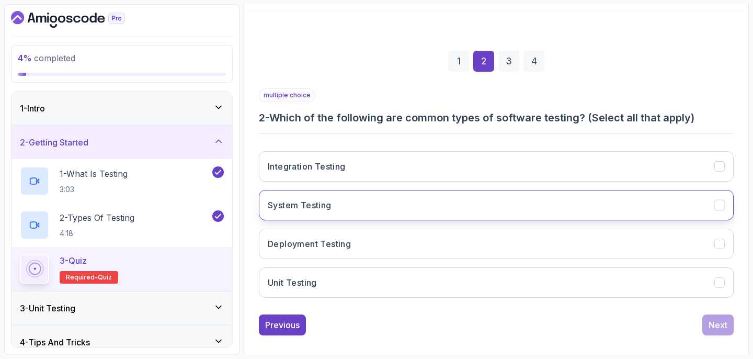
scroll to position [110, 0]
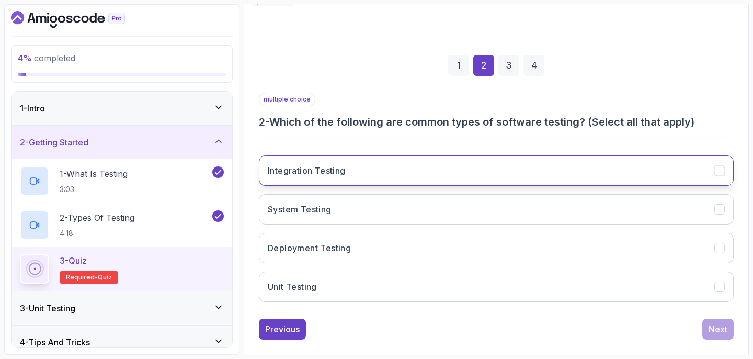
click at [586, 164] on button "Integration Testing" at bounding box center [496, 170] width 475 height 30
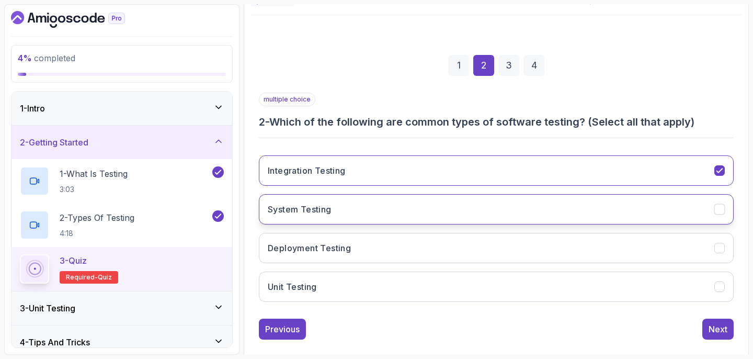
click at [539, 206] on button "System Testing" at bounding box center [496, 209] width 475 height 30
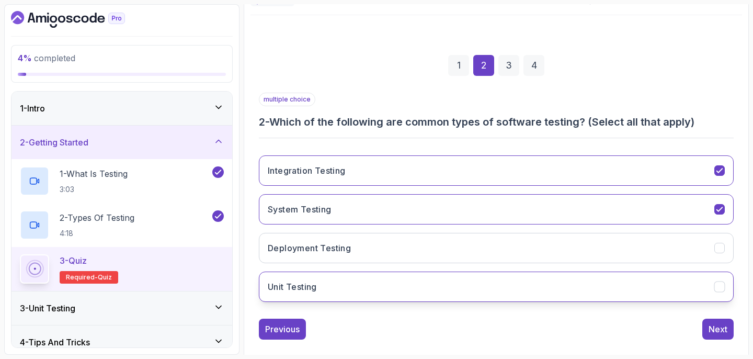
click at [502, 273] on button "Unit Testing" at bounding box center [496, 286] width 475 height 30
click at [711, 328] on div "Next" at bounding box center [717, 328] width 19 height 13
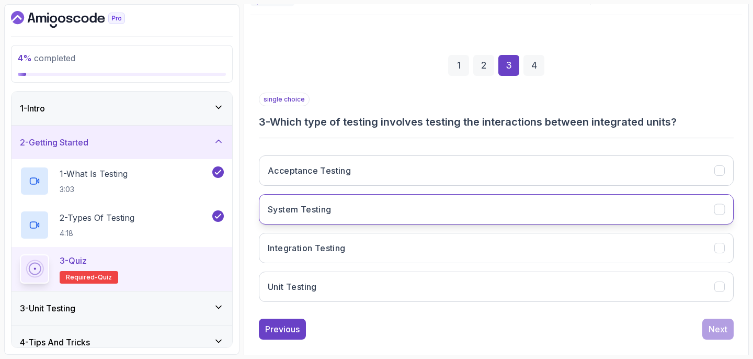
click at [606, 215] on button "System Testing" at bounding box center [496, 209] width 475 height 30
click at [709, 332] on div "Next" at bounding box center [717, 328] width 19 height 13
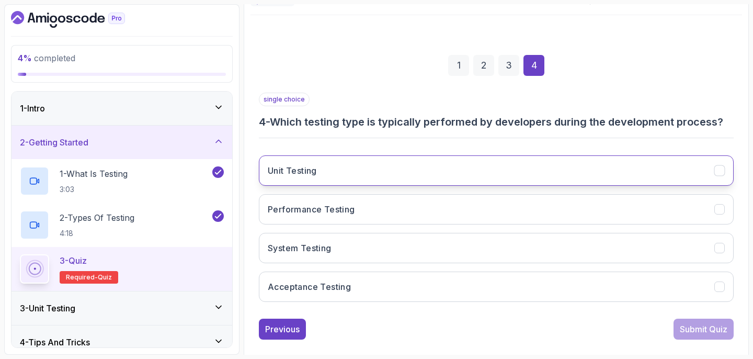
click at [578, 157] on button "Unit Testing" at bounding box center [496, 170] width 475 height 30
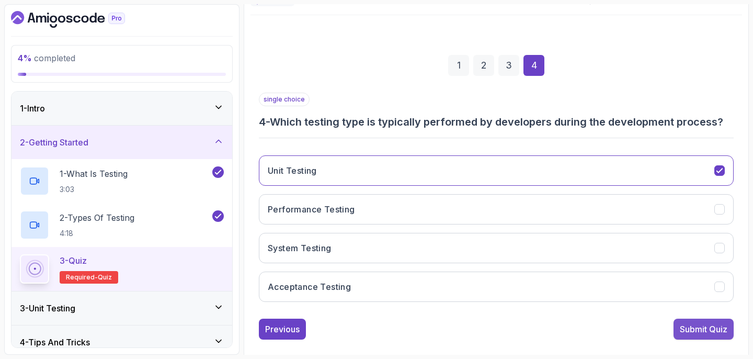
click at [707, 335] on button "Submit Quiz" at bounding box center [703, 328] width 60 height 21
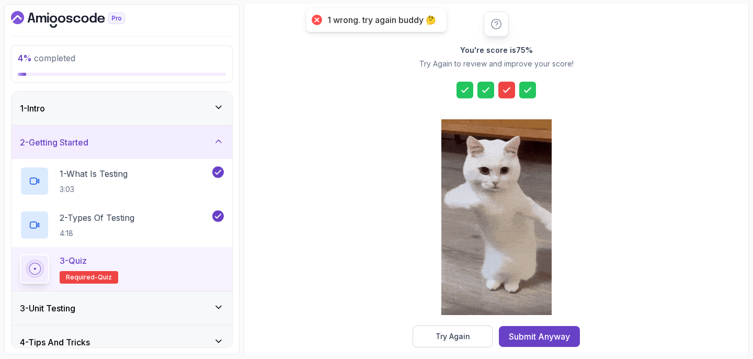
scroll to position [143, 0]
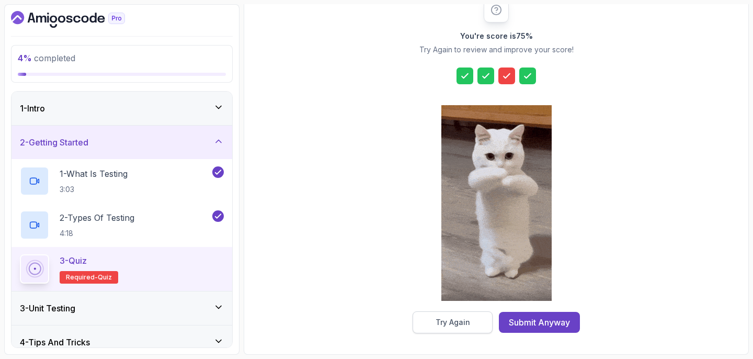
click at [425, 320] on button "Try Again" at bounding box center [452, 322] width 80 height 22
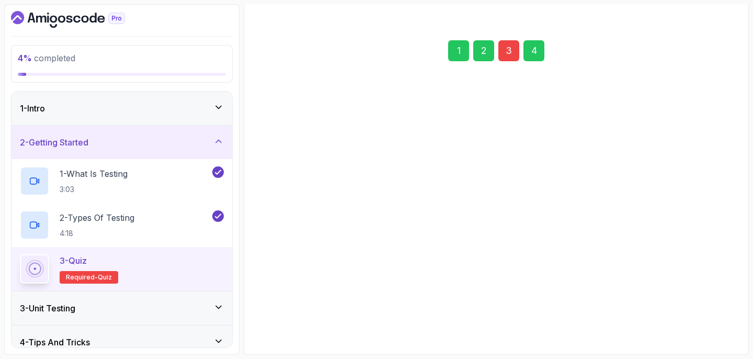
scroll to position [125, 0]
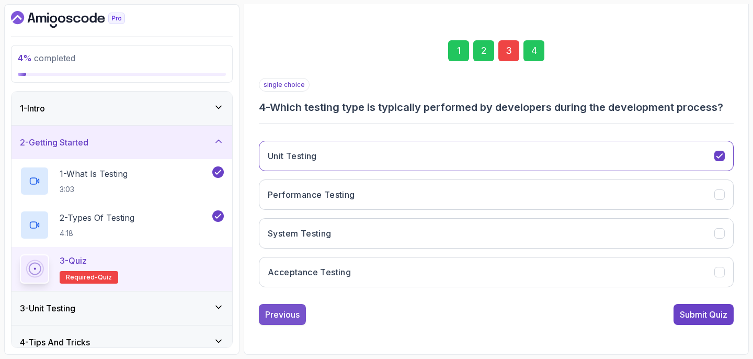
click at [289, 308] on div "Previous" at bounding box center [282, 314] width 34 height 13
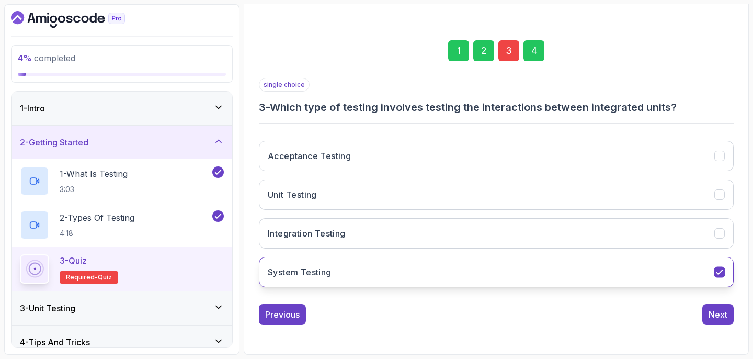
click at [609, 271] on button "System Testing" at bounding box center [496, 272] width 475 height 30
click at [715, 272] on icon "System Testing" at bounding box center [719, 272] width 10 height 10
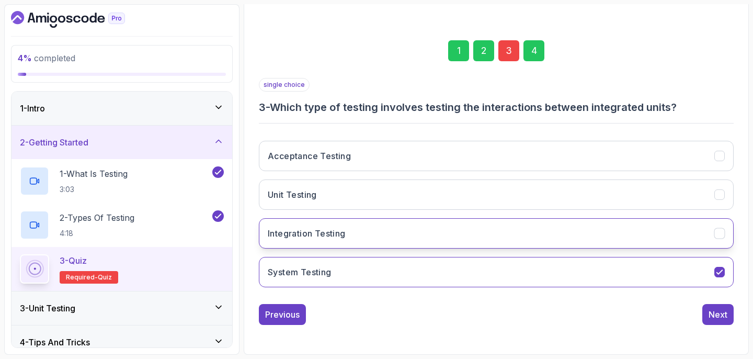
click at [479, 229] on button "Integration Testing" at bounding box center [496, 233] width 475 height 30
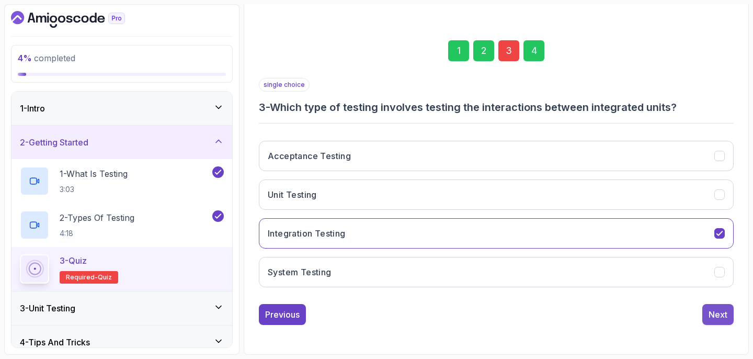
click at [712, 324] on button "Next" at bounding box center [717, 314] width 31 height 21
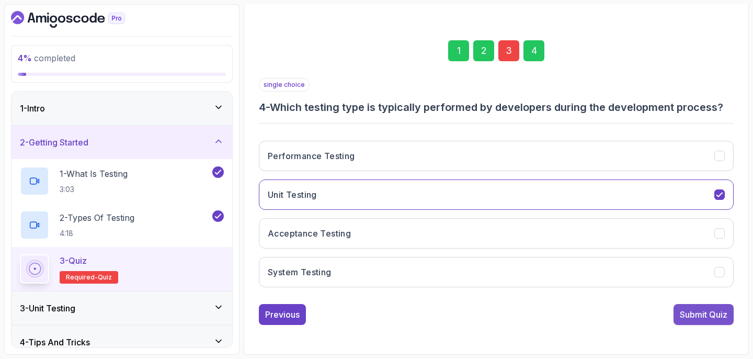
click at [716, 315] on div "Submit Quiz" at bounding box center [703, 314] width 48 height 13
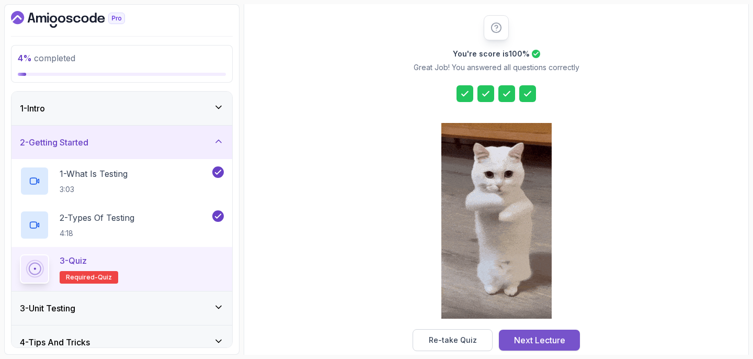
click at [535, 347] on button "Next Lecture" at bounding box center [539, 339] width 81 height 21
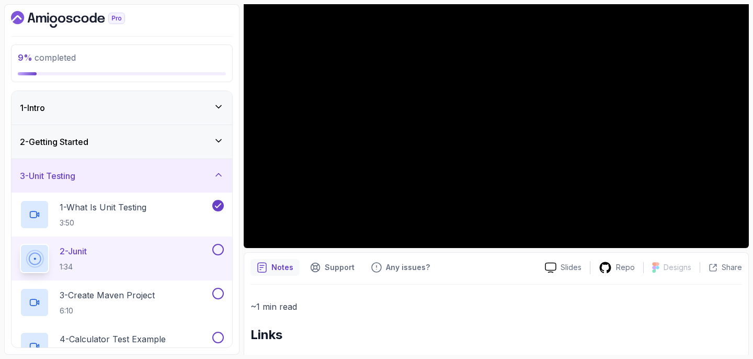
scroll to position [77, 0]
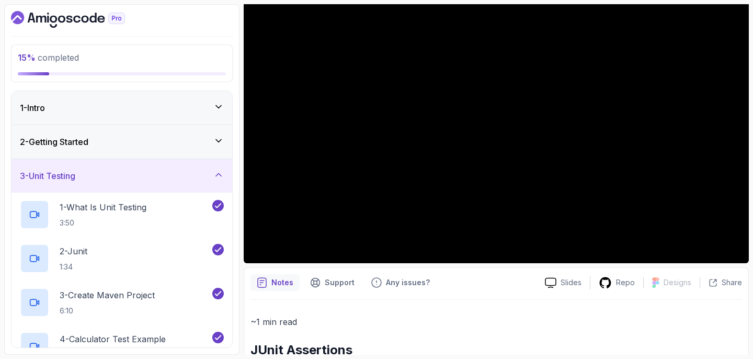
scroll to position [123, 0]
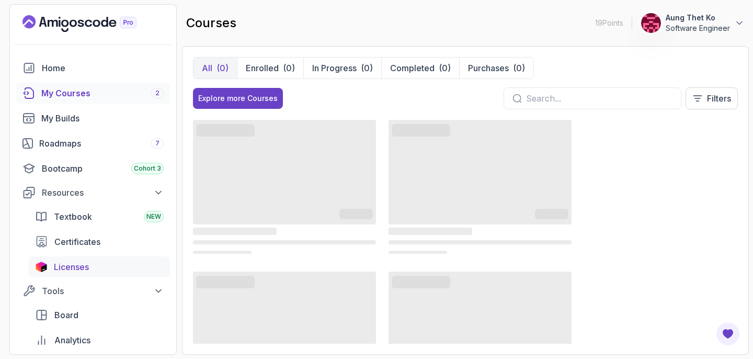
click at [90, 262] on div "Licenses" at bounding box center [109, 266] width 110 height 13
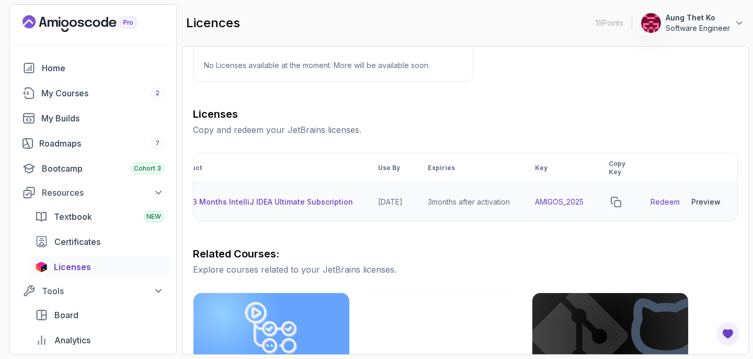
scroll to position [0, 44]
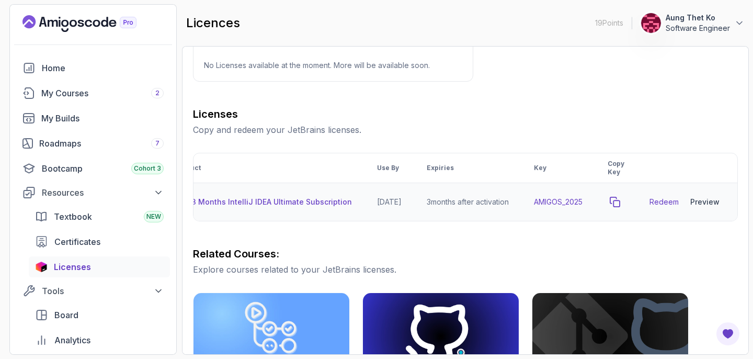
click at [615, 205] on icon "copy-button" at bounding box center [614, 202] width 10 height 10
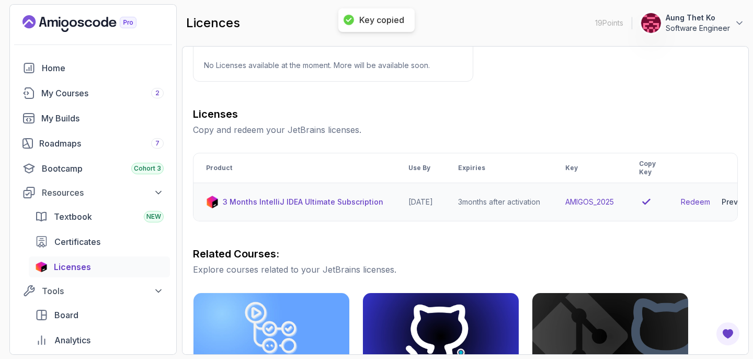
click at [327, 199] on p "3 Months IntelliJ IDEA Ultimate Subscription" at bounding box center [303, 202] width 160 height 10
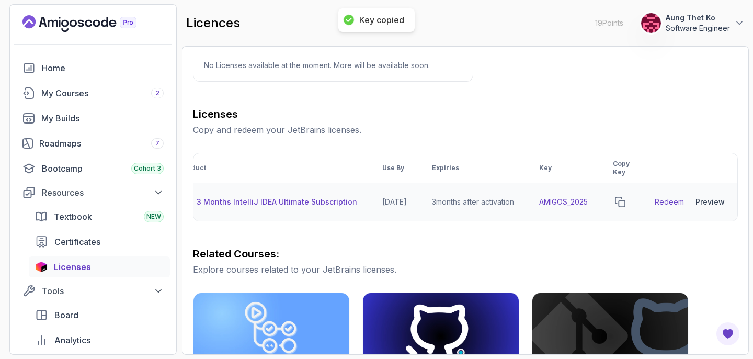
scroll to position [0, 36]
click at [306, 204] on p "3 Months IntelliJ IDEA Ultimate Subscription" at bounding box center [271, 202] width 160 height 10
click at [391, 204] on td "[DATE]" at bounding box center [389, 202] width 50 height 38
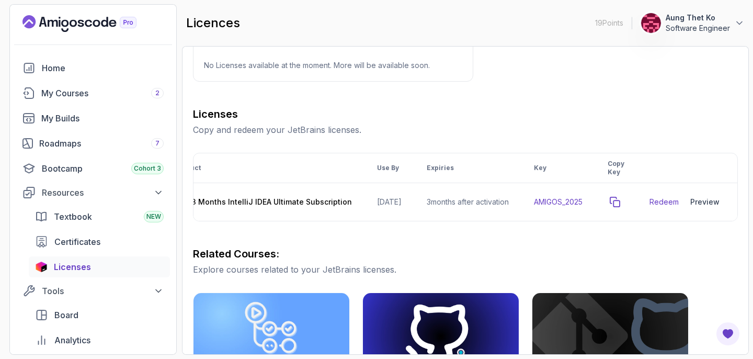
click at [612, 201] on icon "copy-button" at bounding box center [614, 202] width 10 height 10
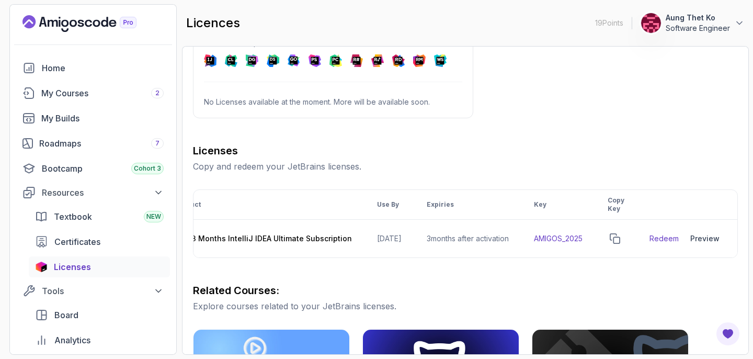
scroll to position [0, 0]
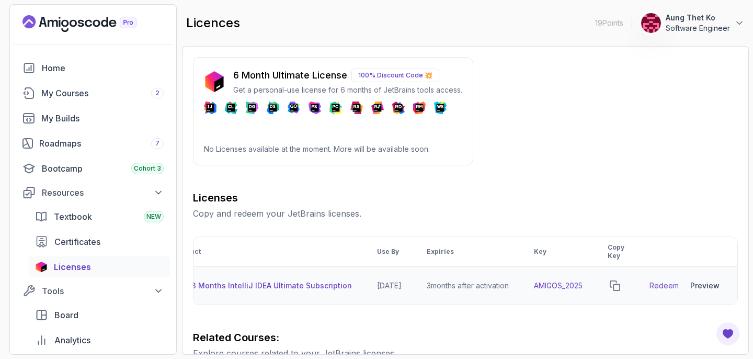
click at [665, 285] on link "Redeem" at bounding box center [663, 285] width 29 height 10
click at [570, 289] on td "AMIGOS_2025" at bounding box center [558, 286] width 74 height 38
click at [615, 282] on icon "copy-button" at bounding box center [614, 285] width 10 height 10
